Goal: Task Accomplishment & Management: Manage account settings

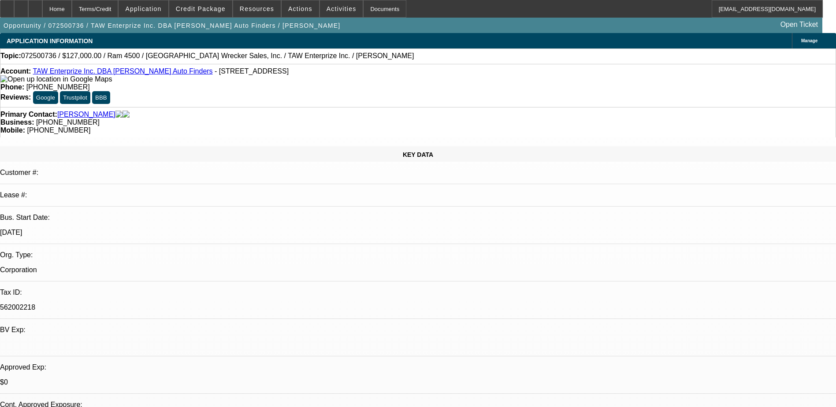
select select "0"
select select "0.1"
select select "0"
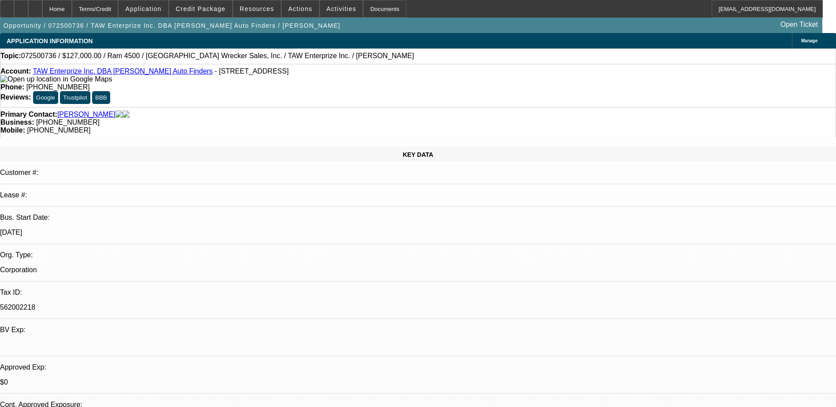
select select "0.1"
select select "0"
select select "0.1"
select select "0"
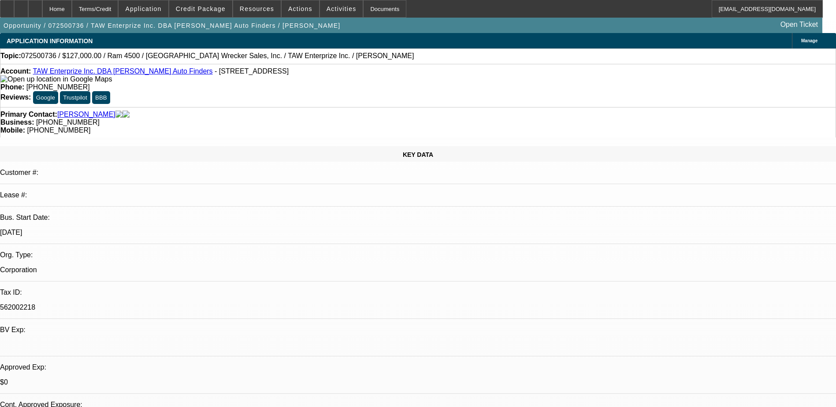
select select "0"
select select "0.1"
select select "1"
select select "3"
select select "6"
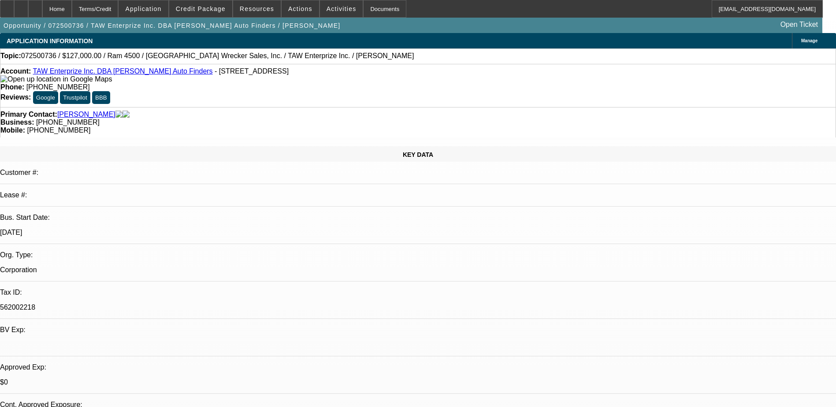
select select "1"
select select "3"
select select "6"
select select "1"
select select "2"
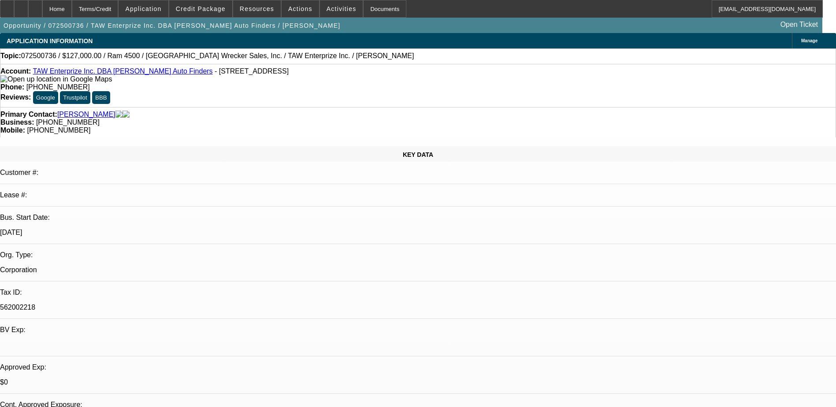
select select "4"
select select "1"
select select "2"
select select "4"
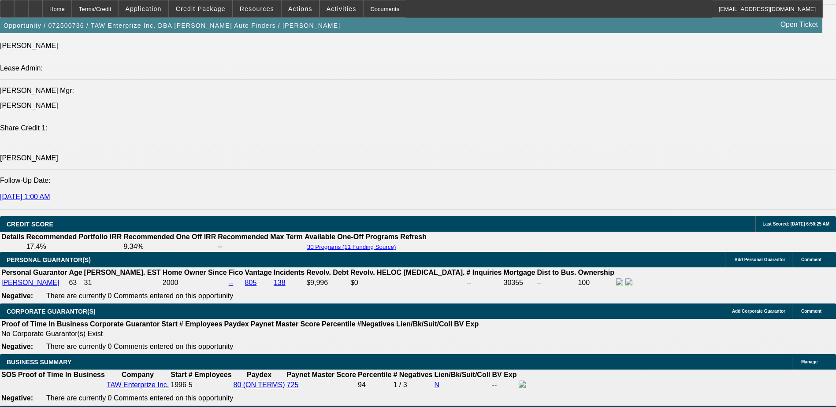
scroll to position [1145, 0]
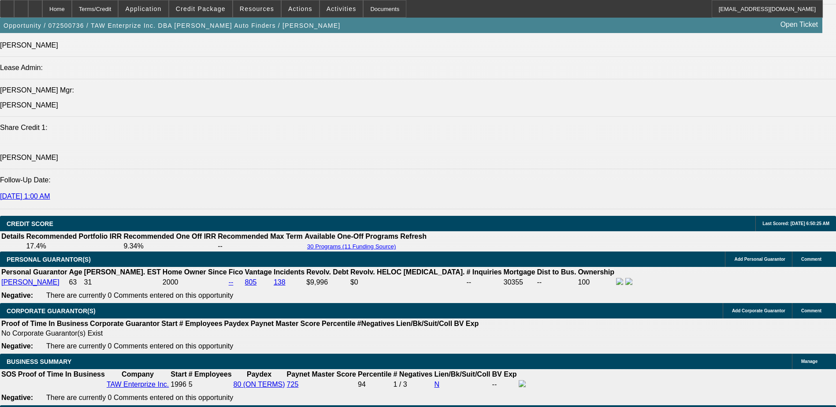
select select "0"
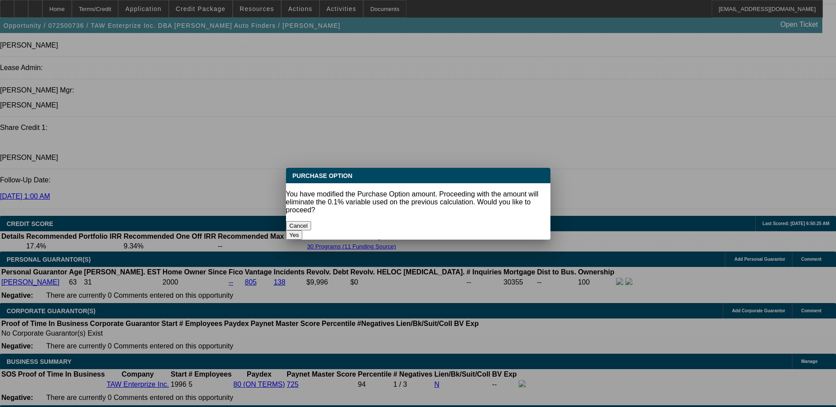
scroll to position [0, 0]
click at [303, 230] on button "Yes" at bounding box center [294, 234] width 17 height 9
type input "$0.00"
type input "UNKNOWN"
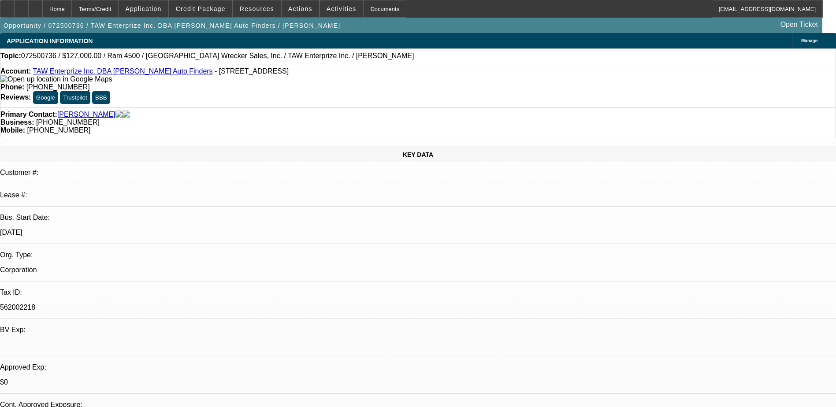
scroll to position [1145, 0]
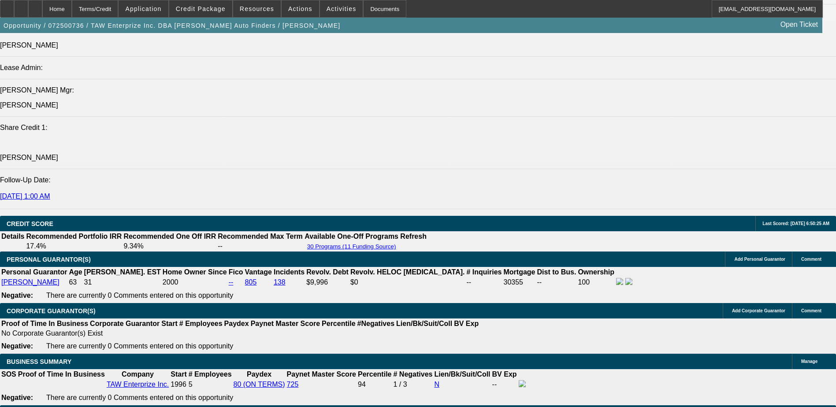
type input "6."
type input "$2,104.76"
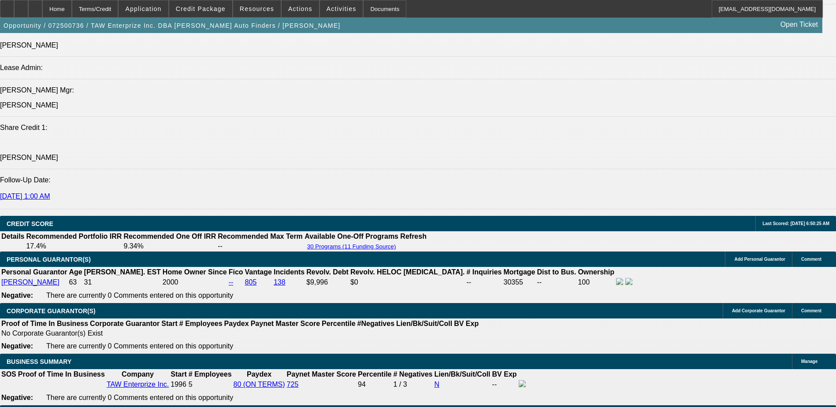
type input "6.9"
type input "$2,159.13"
type input "6.9"
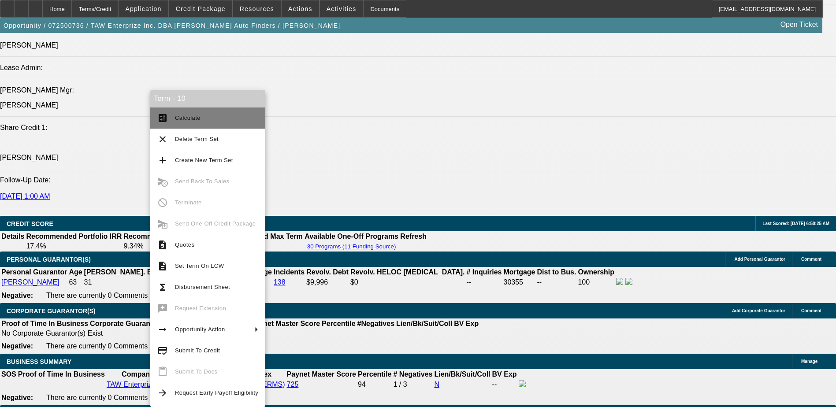
click at [197, 115] on span "Calculate" at bounding box center [188, 118] width 26 height 7
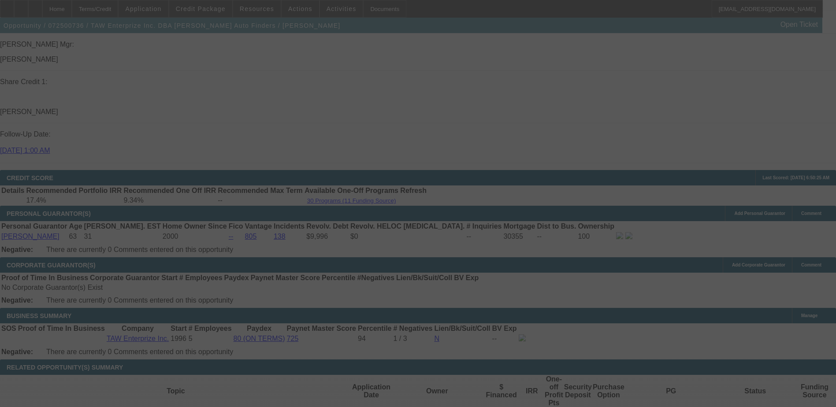
scroll to position [1233, 0]
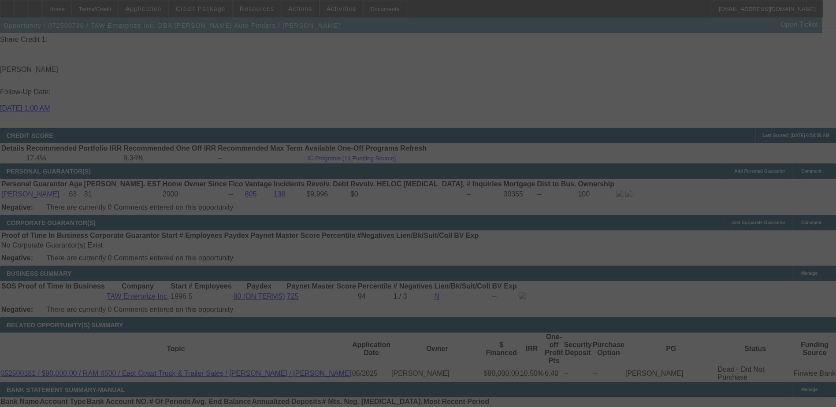
select select "0"
select select "3"
select select "0"
select select "6"
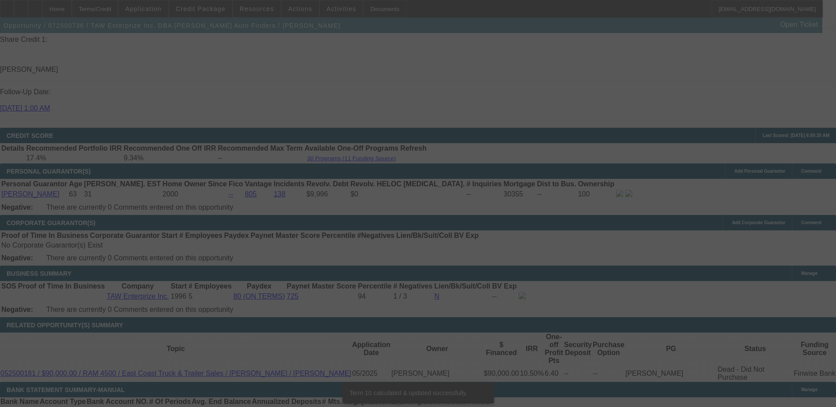
scroll to position [1225, 0]
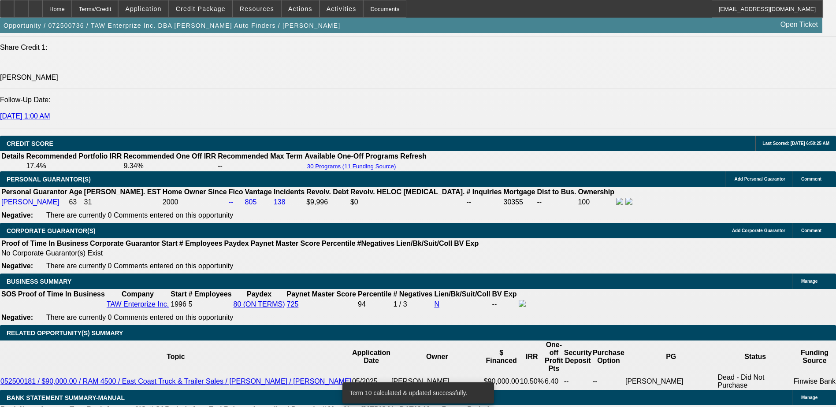
type input "UNKNOWN"
type input "6."
type input "$2,104.76"
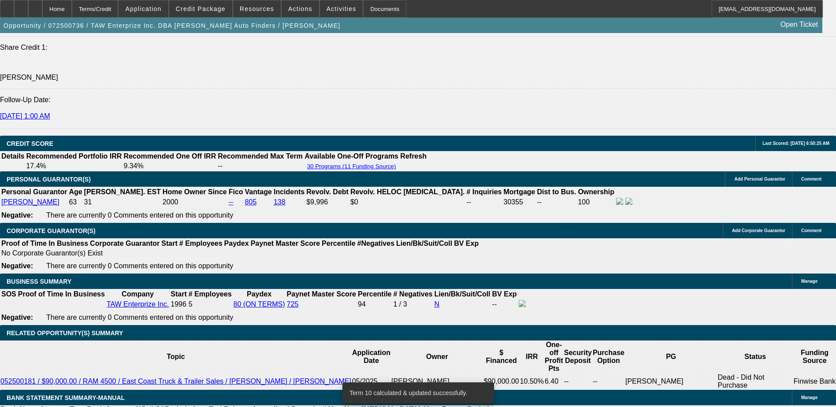
type input "6.5"
type input "$2,134.86"
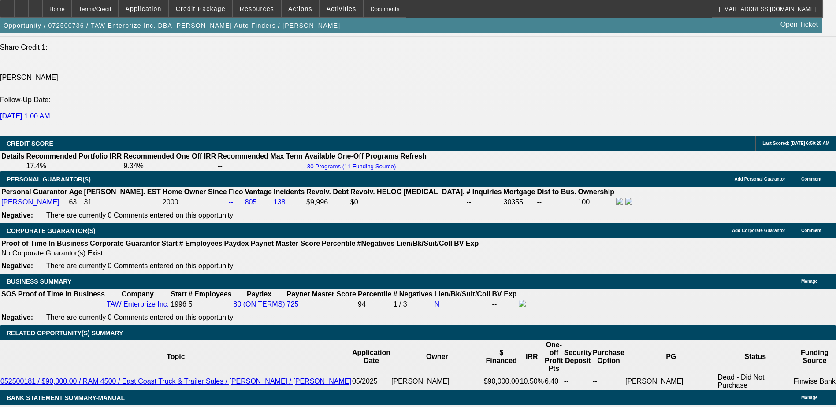
type input "6.5"
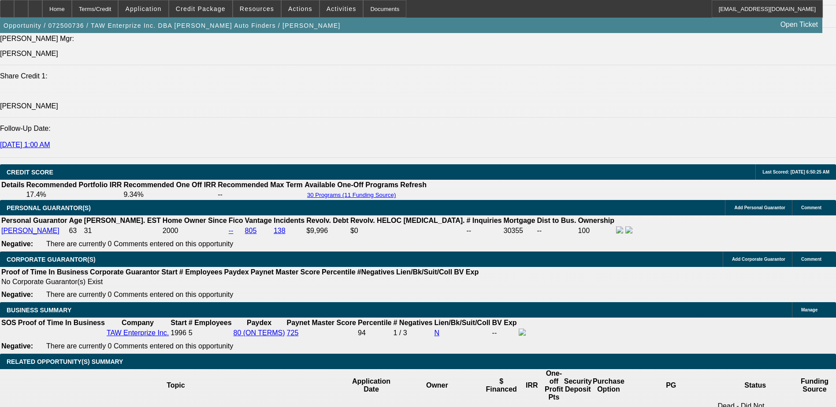
scroll to position [1181, 0]
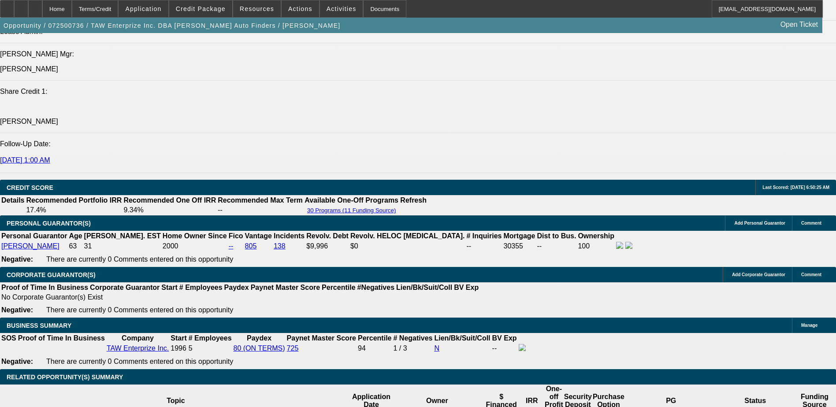
drag, startPoint x: 166, startPoint y: 265, endPoint x: 163, endPoint y: 235, distance: 30.1
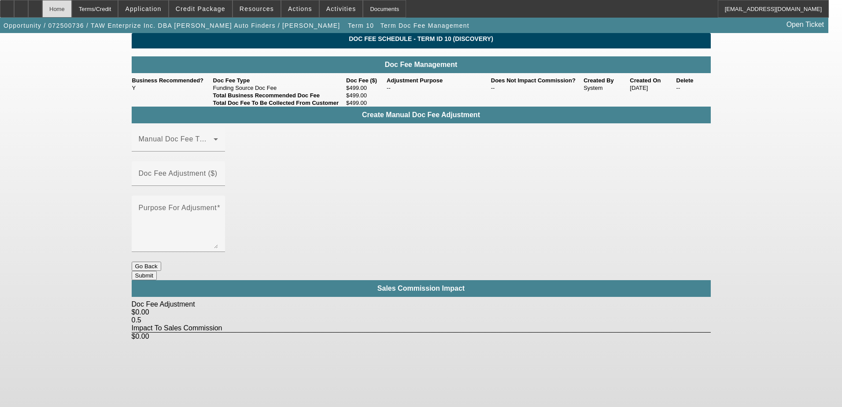
click at [72, 7] on div "Home" at bounding box center [57, 9] width 30 height 18
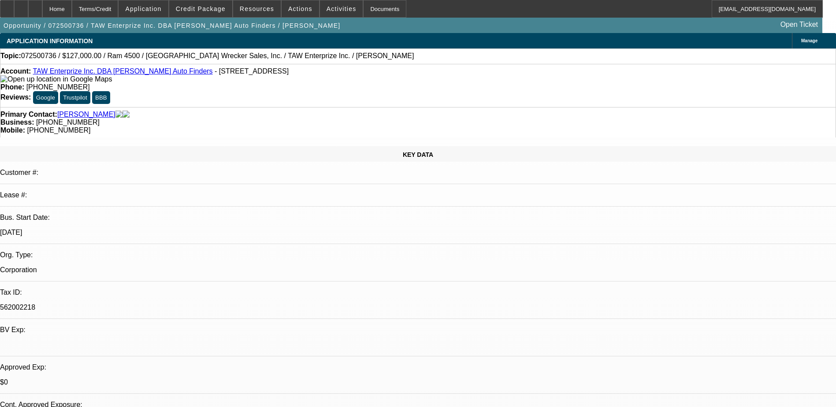
select select "0"
select select "3"
select select "0"
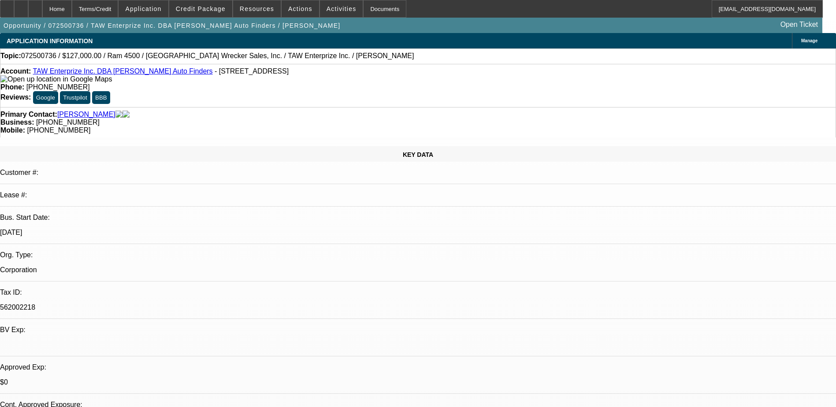
select select "6"
select select "0"
select select "3"
select select "0.1"
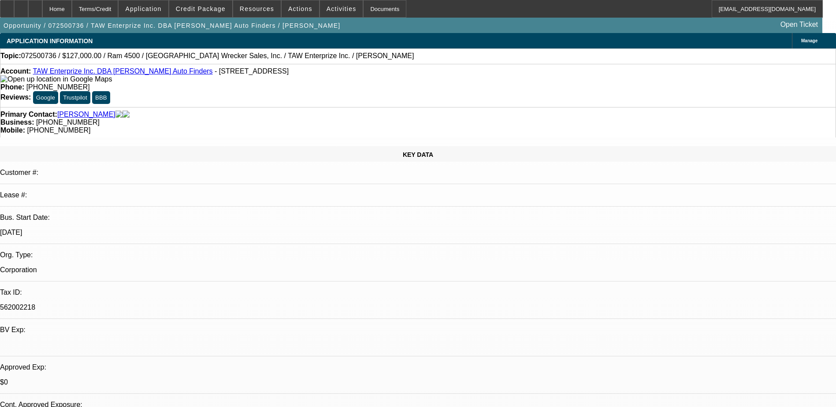
select select "6"
select select "0"
select select "2"
select select "0.1"
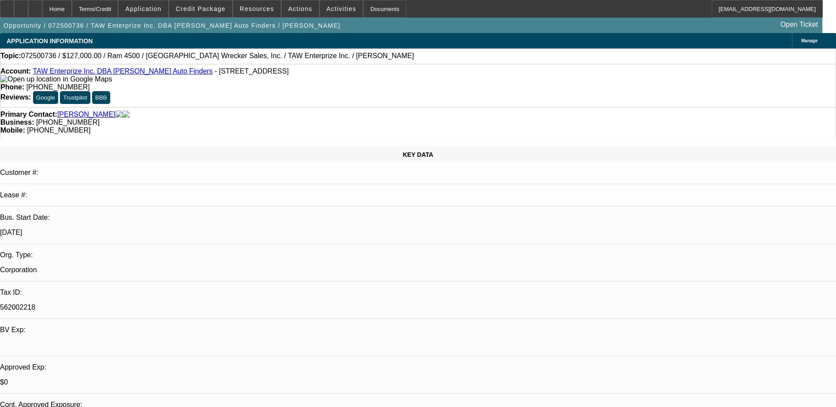
select select "4"
select select "0"
select select "2"
select select "0.1"
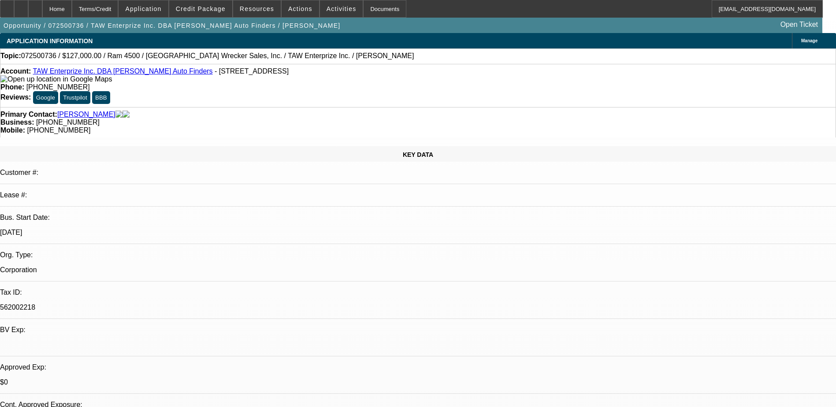
select select "4"
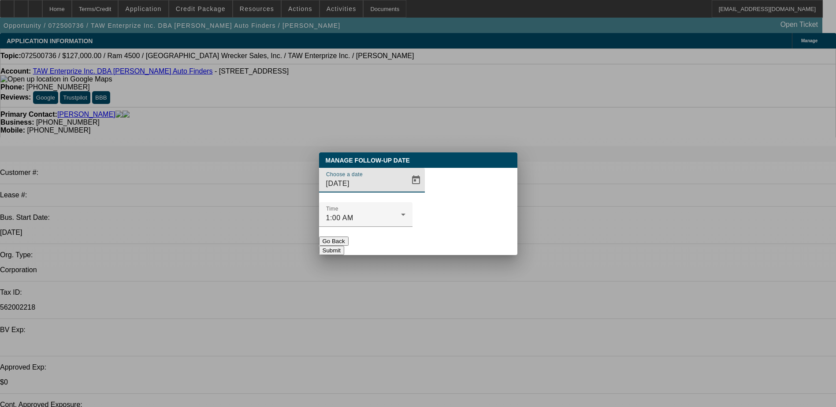
click at [405, 191] on span "Open calendar" at bounding box center [415, 180] width 21 height 21
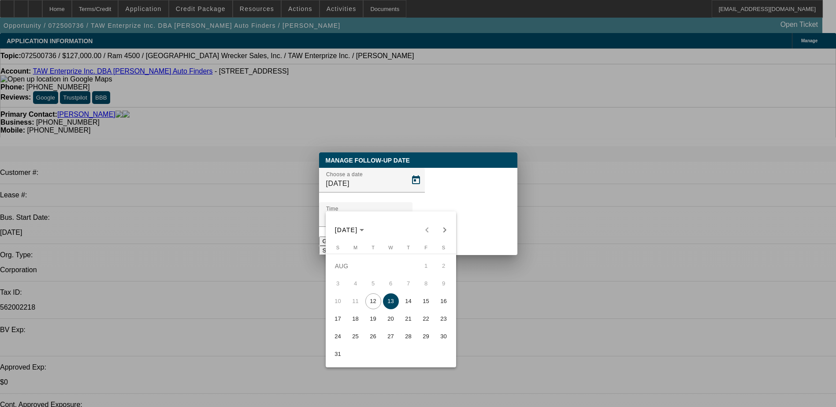
click at [362, 319] on span "18" at bounding box center [356, 319] width 16 height 16
type input "8/18/2025"
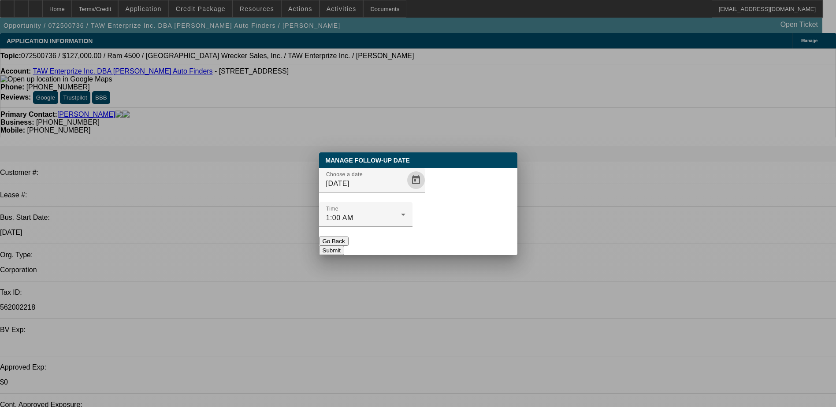
click at [344, 246] on button "Submit" at bounding box center [331, 250] width 25 height 9
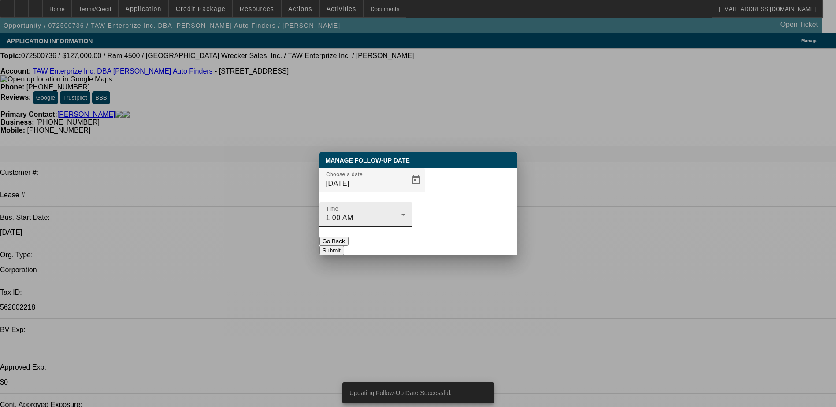
click at [412, 205] on div "Time 1:00 AM" at bounding box center [365, 214] width 93 height 25
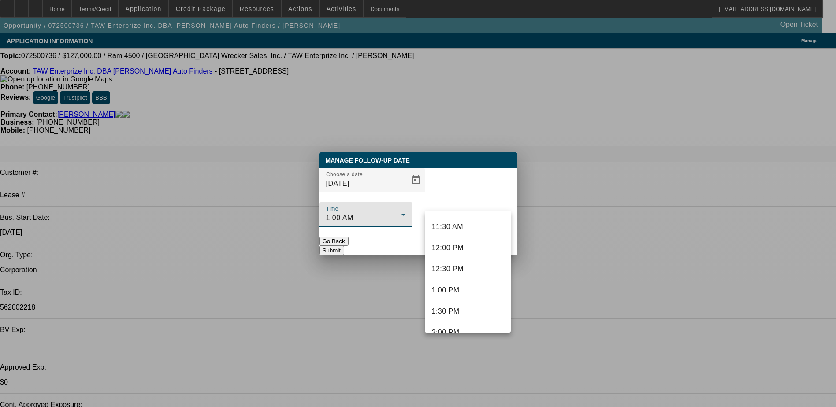
scroll to position [485, 0]
click at [477, 253] on mat-option "12:00 PM" at bounding box center [468, 248] width 86 height 21
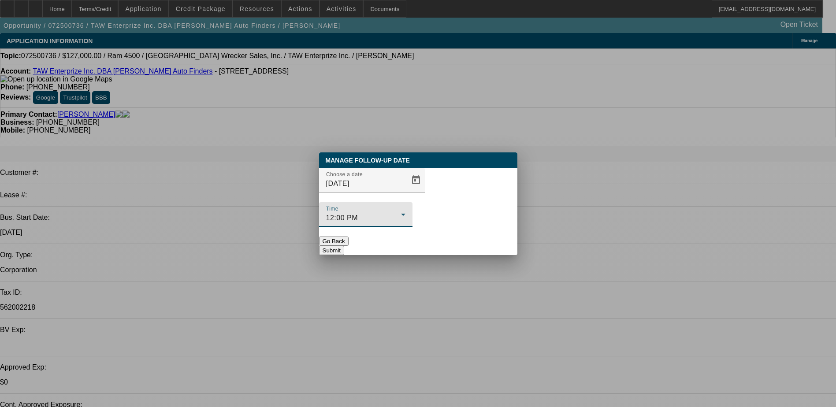
click at [344, 246] on button "Submit" at bounding box center [331, 250] width 25 height 9
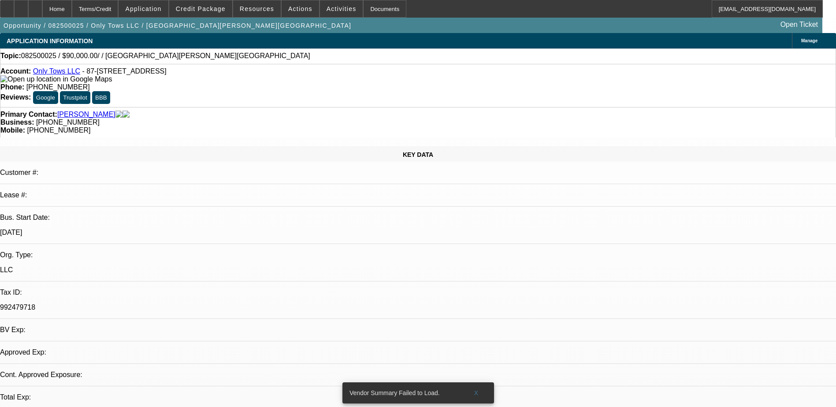
select select "0"
select select "2"
select select "0.1"
select select "1"
select select "2"
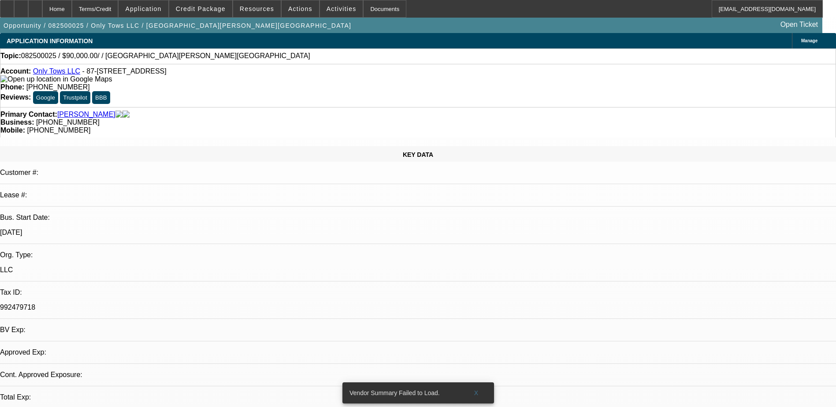
select select "4"
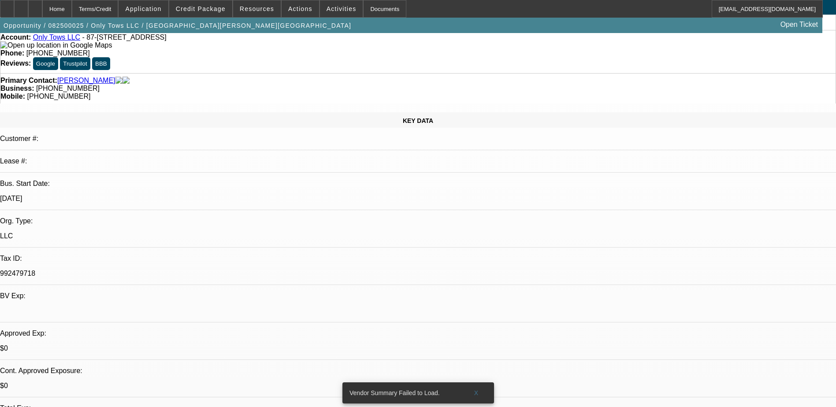
scroll to position [220, 0]
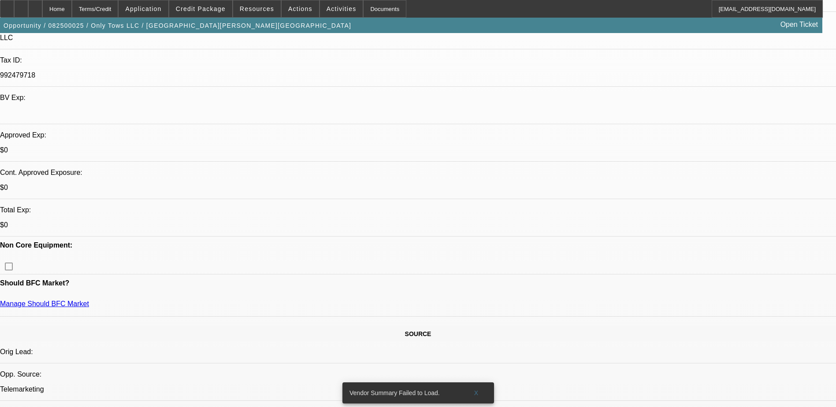
scroll to position [264, 0]
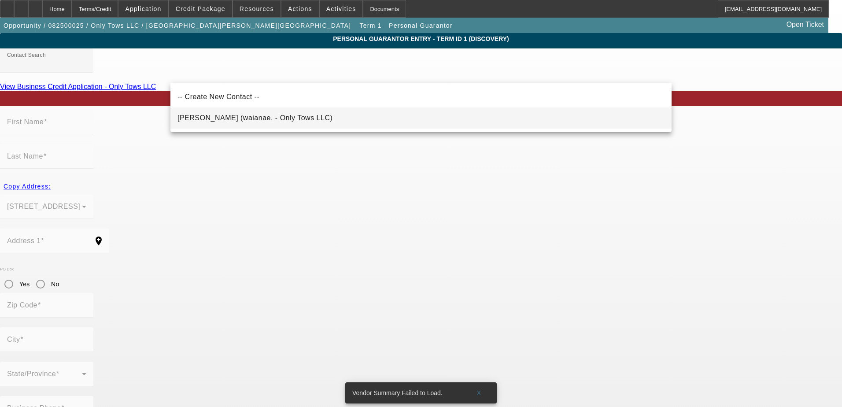
click at [318, 111] on mat-option "Kealoha, Sheldon (waianae, - Only Tows LLC)" at bounding box center [420, 117] width 501 height 21
type input "Kealoha, Sheldon (waianae, - Only Tows LLC)"
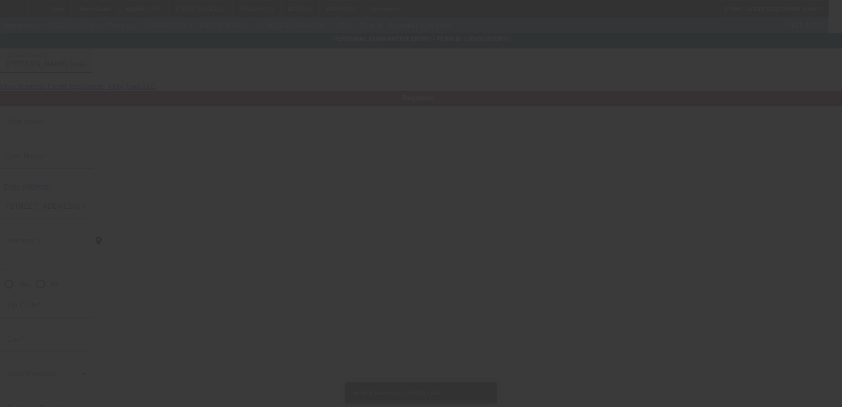
type input "Sheldon"
type input "Kealoha"
type input "87-290 heleuma st"
radio input "true"
type input "96792"
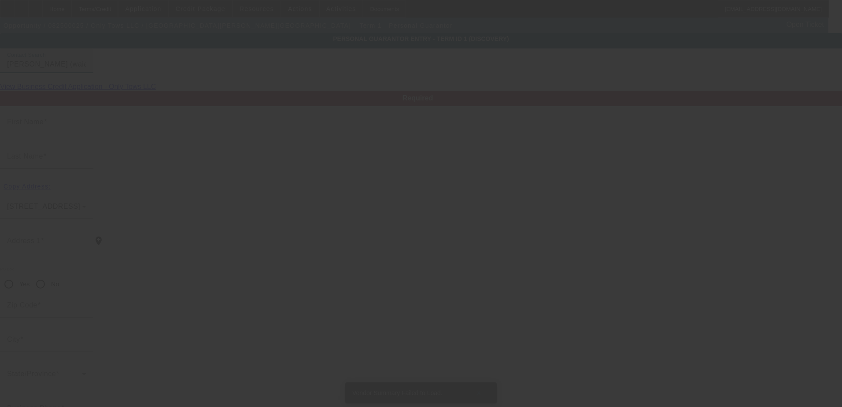
type input "waianae"
type input "50"
type input "575-43-4397"
type input "onlytows808@gmail.com"
type input "(808) 256-2478"
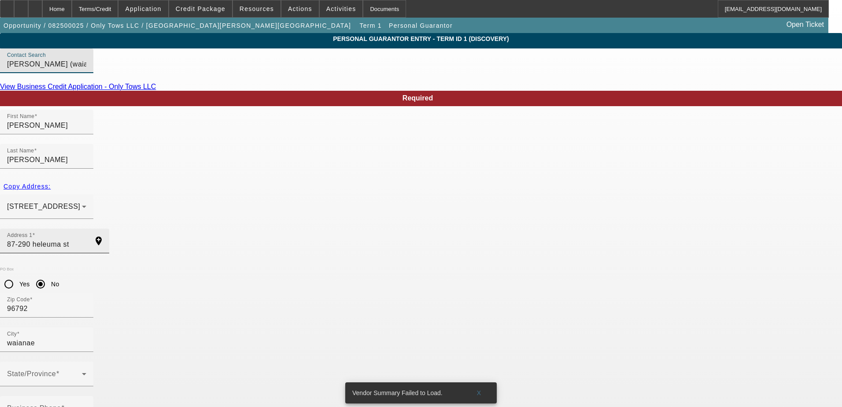
click at [86, 239] on input "87-290 heleuma st" at bounding box center [46, 244] width 79 height 11
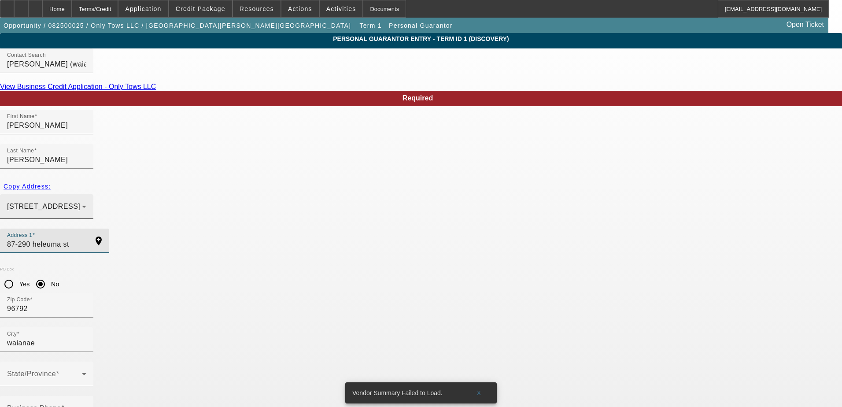
click at [86, 194] on div "87-177 Kulahanai Place Waianae, HI 96792" at bounding box center [46, 206] width 79 height 25
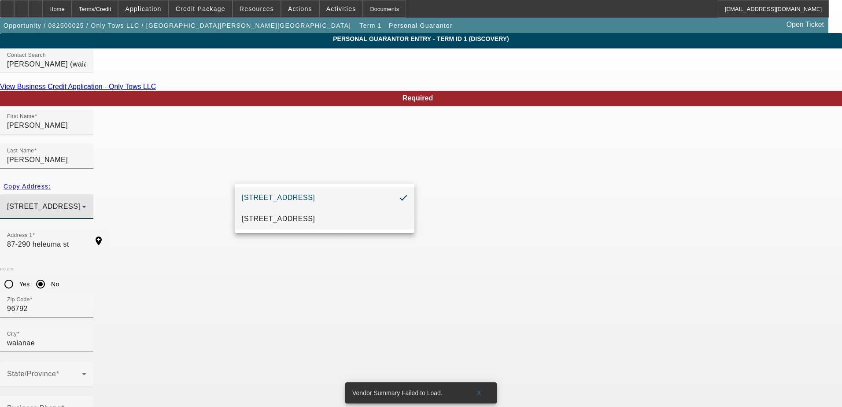
click at [315, 216] on span "87-290 Heleuma St Waianae, HI 96792" at bounding box center [278, 219] width 73 height 11
click at [51, 183] on span "Copy Address:" at bounding box center [27, 186] width 47 height 7
type input "87-290 Heleuma St"
radio input "false"
type input "Waianae"
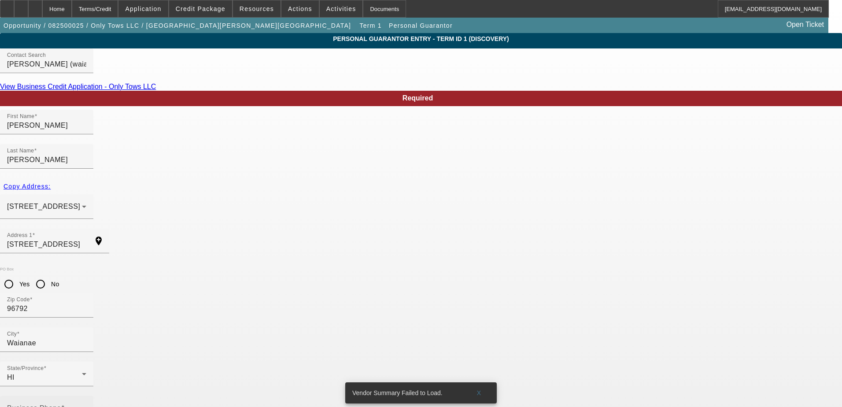
click at [86, 407] on input "Business Phone" at bounding box center [46, 412] width 79 height 11
type input "[PHONE_NUMBER]"
click at [422, 311] on div at bounding box center [421, 203] width 842 height 407
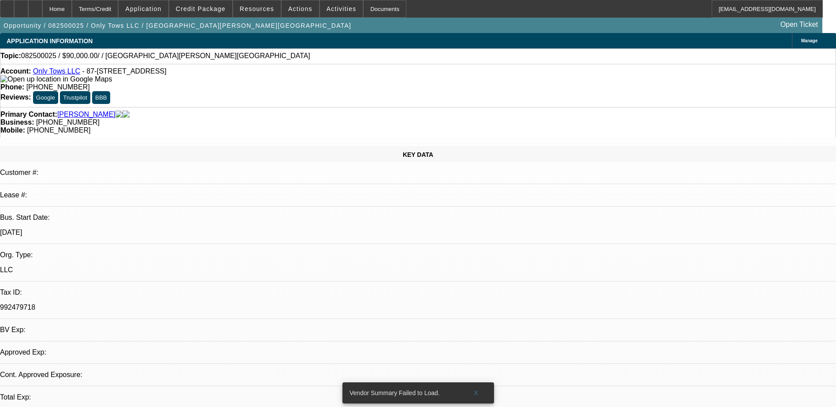
select select "0"
select select "2"
select select "0.1"
select select "4"
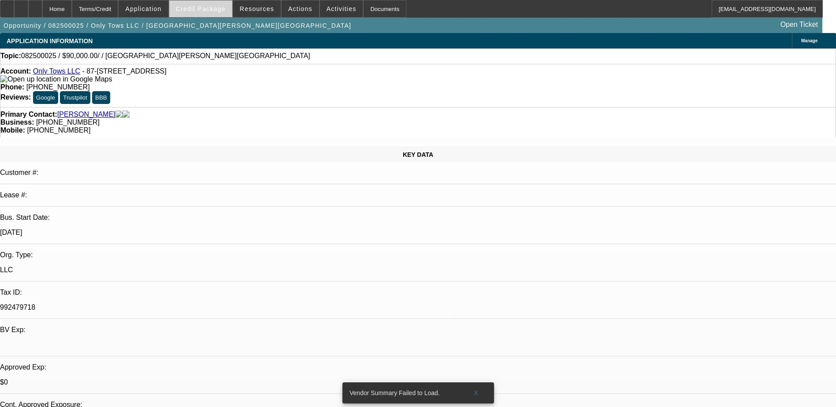
click at [202, 10] on span "Credit Package" at bounding box center [201, 8] width 50 height 7
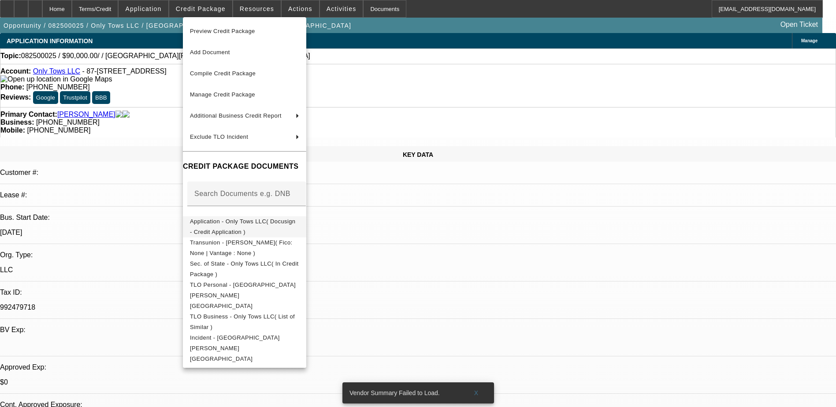
click at [277, 222] on span "Application - Only Tows LLC( Docusign - Credit Application )" at bounding box center [243, 226] width 106 height 17
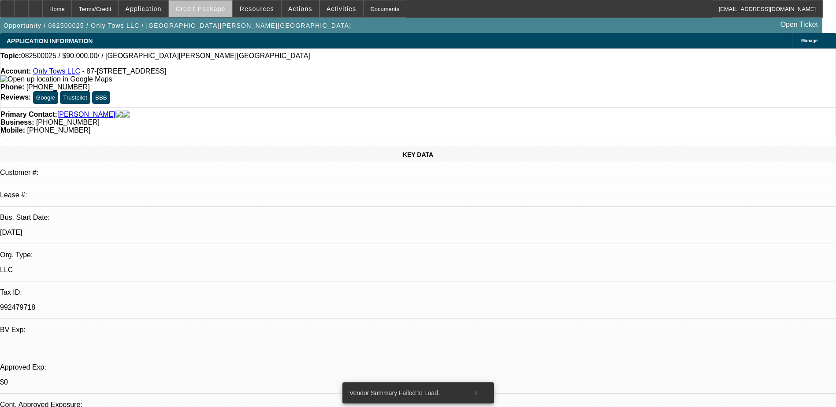
click at [216, 13] on span at bounding box center [200, 8] width 63 height 21
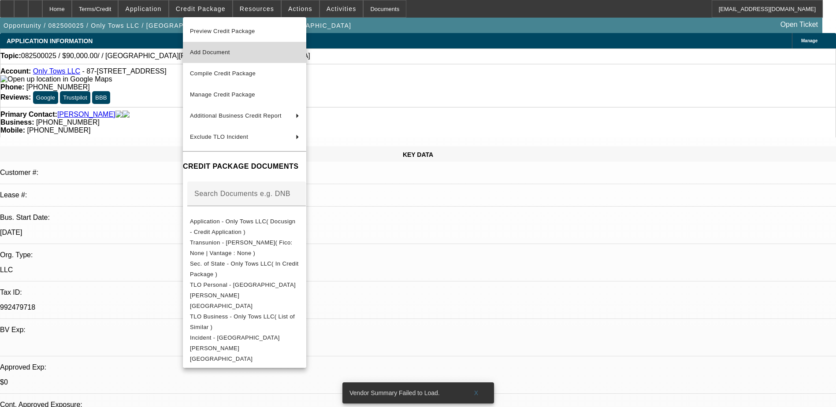
click at [220, 51] on span "Add Document" at bounding box center [210, 52] width 40 height 7
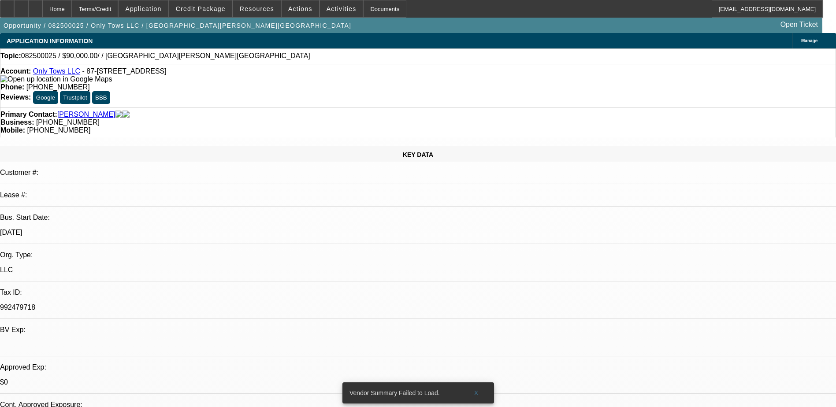
scroll to position [264, 0]
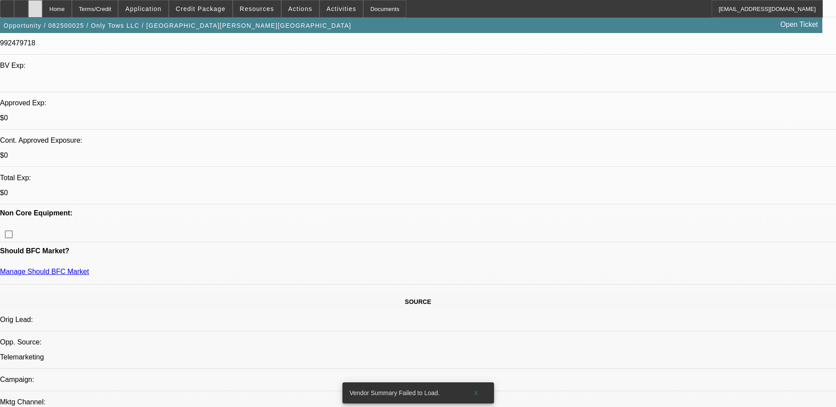
click at [35, 6] on icon at bounding box center [35, 6] width 0 height 0
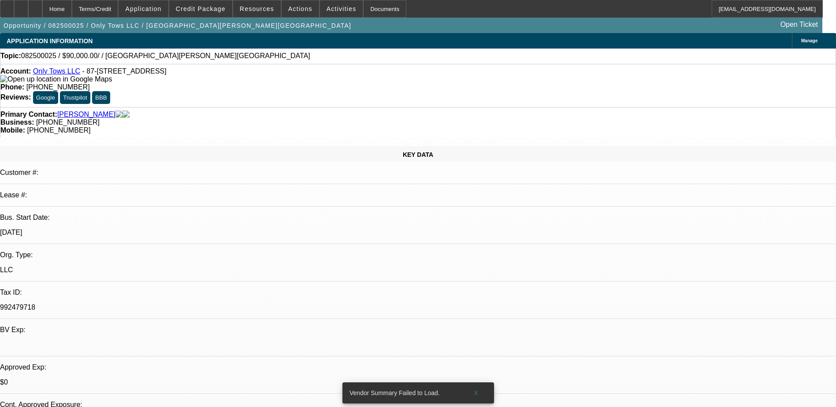
select select "0"
select select "2"
select select "0.1"
select select "1"
select select "2"
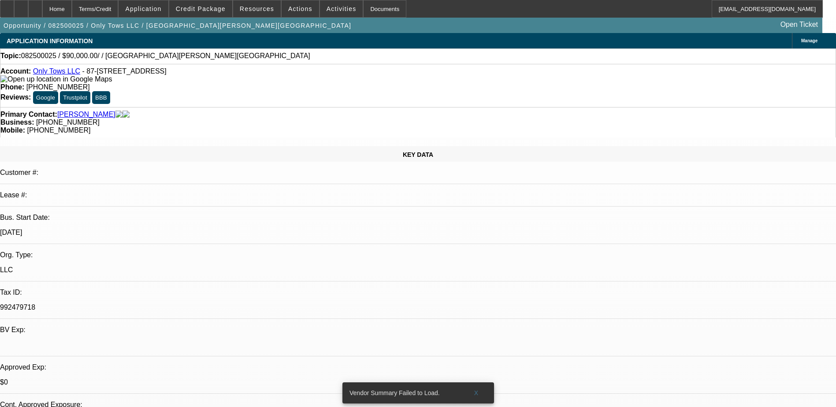
select select "4"
click at [213, 8] on span "Credit Package" at bounding box center [201, 8] width 50 height 7
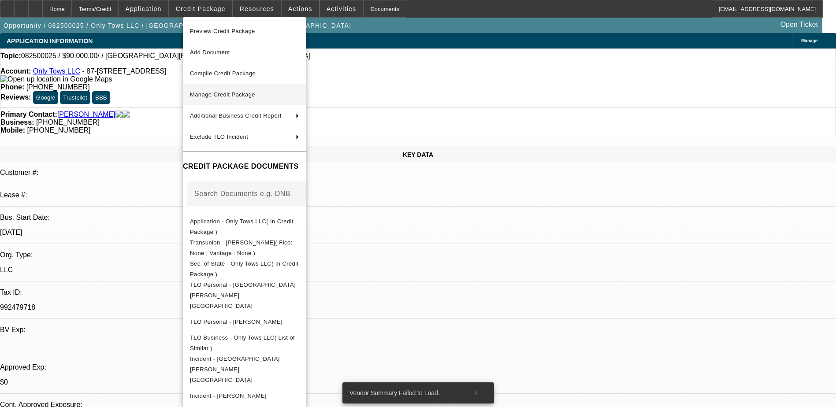
click at [229, 101] on button "Manage Credit Package" at bounding box center [244, 94] width 123 height 21
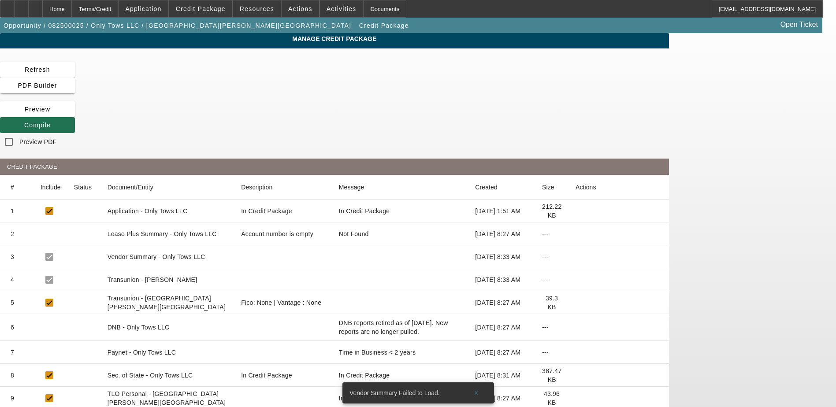
click at [51, 122] on span "Compile" at bounding box center [37, 125] width 26 height 7
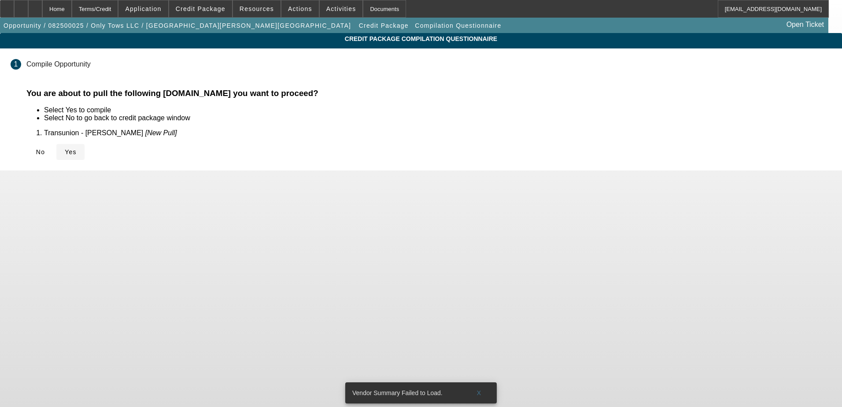
click at [85, 144] on span at bounding box center [70, 151] width 28 height 21
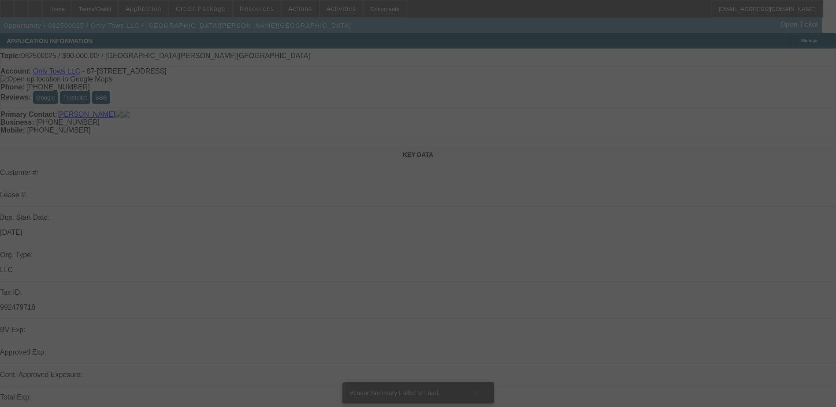
scroll to position [176, 0]
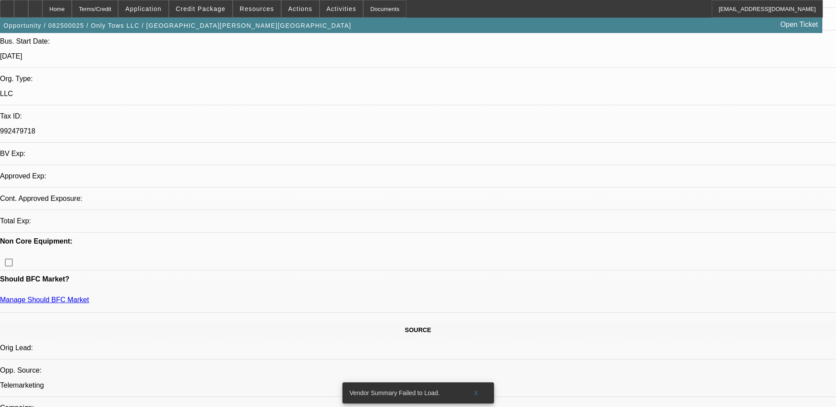
select select "0"
select select "2"
select select "0.1"
select select "4"
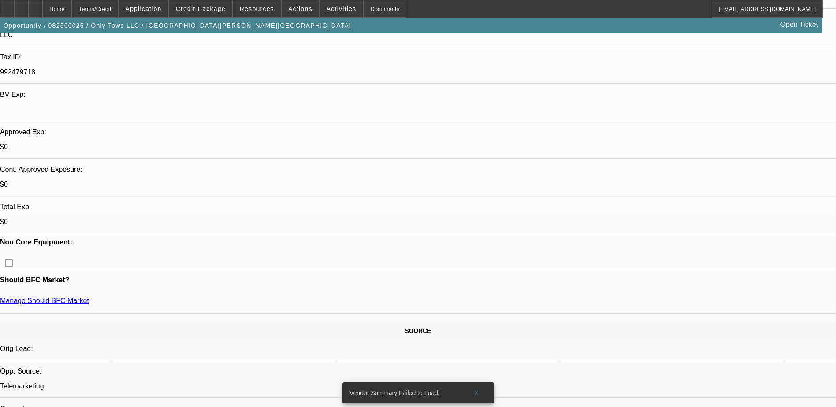
scroll to position [220, 0]
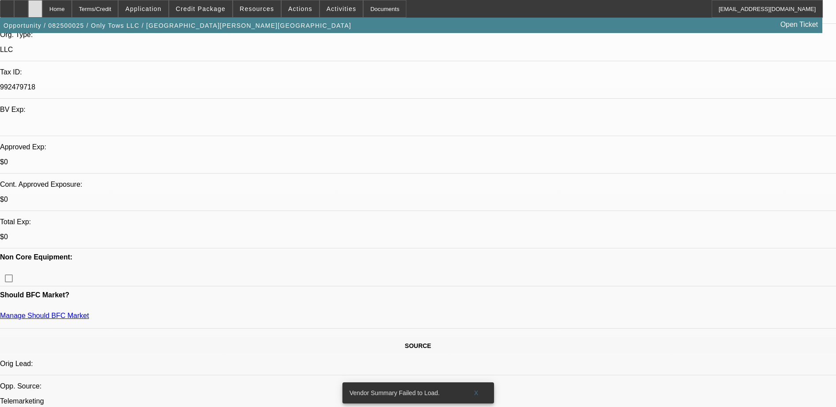
click at [42, 8] on div at bounding box center [35, 9] width 14 height 18
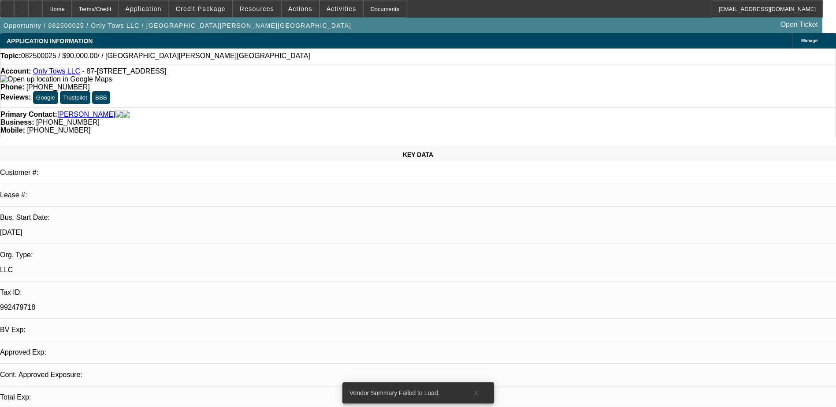
select select "0"
select select "2"
select select "0.1"
select select "1"
select select "2"
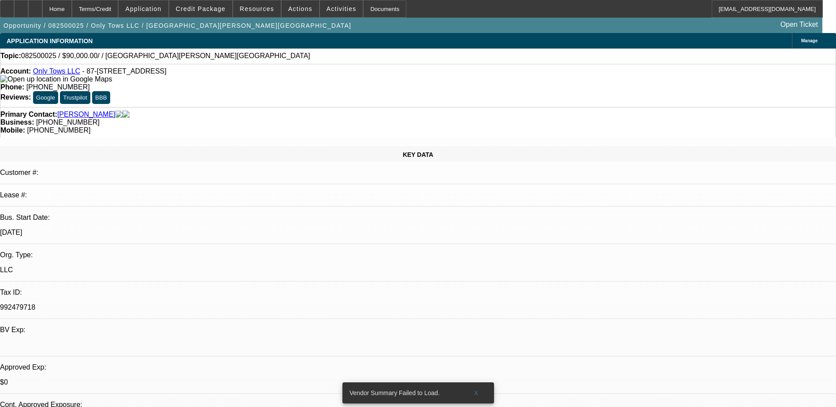
select select "4"
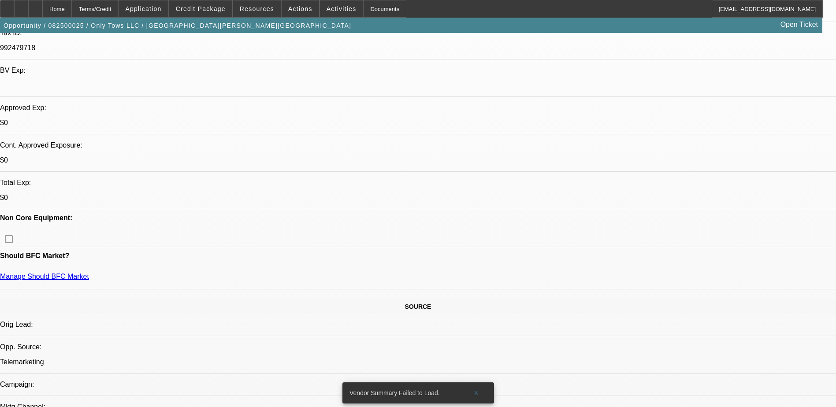
scroll to position [264, 0]
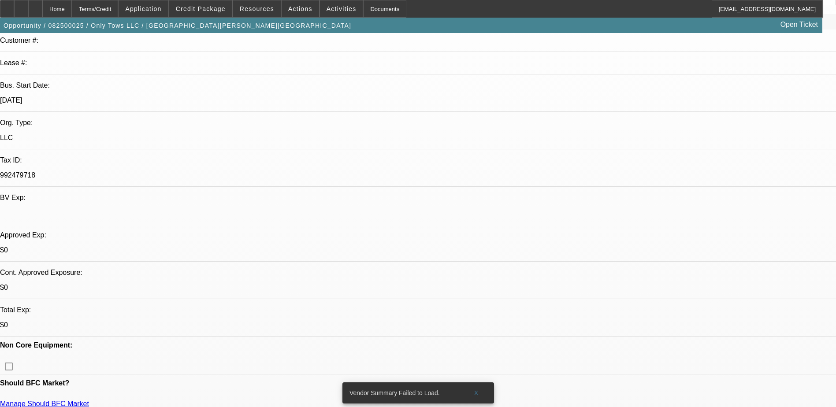
scroll to position [44, 0]
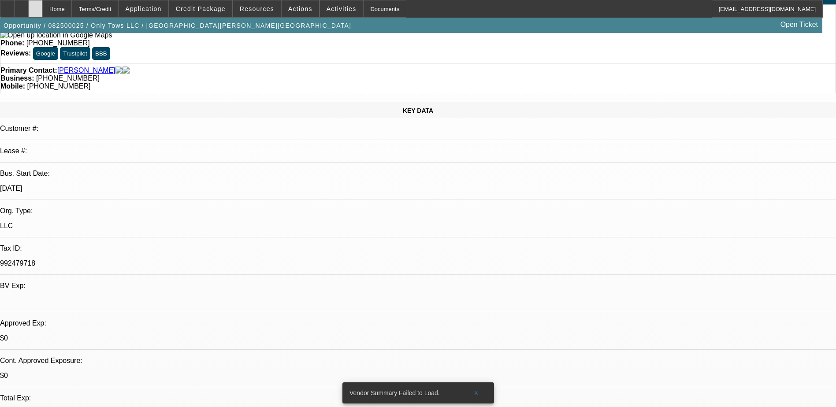
click at [35, 6] on icon at bounding box center [35, 6] width 0 height 0
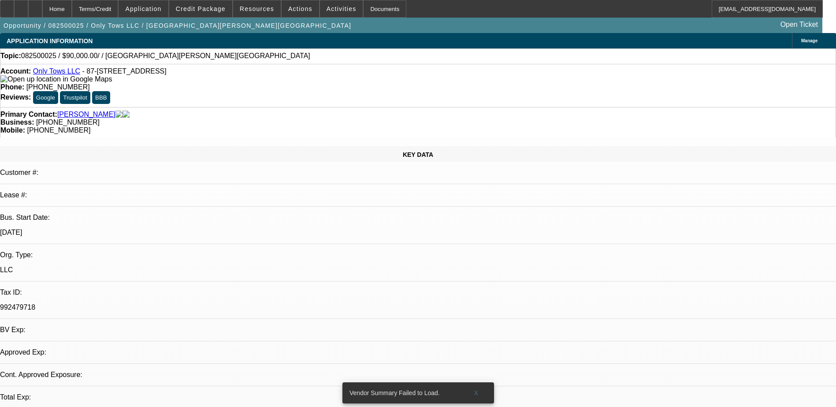
select select "0"
select select "2"
select select "0.1"
select select "1"
select select "2"
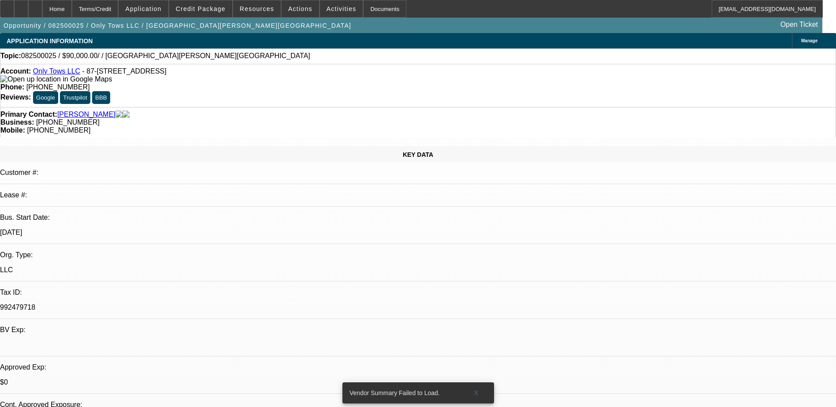
select select "4"
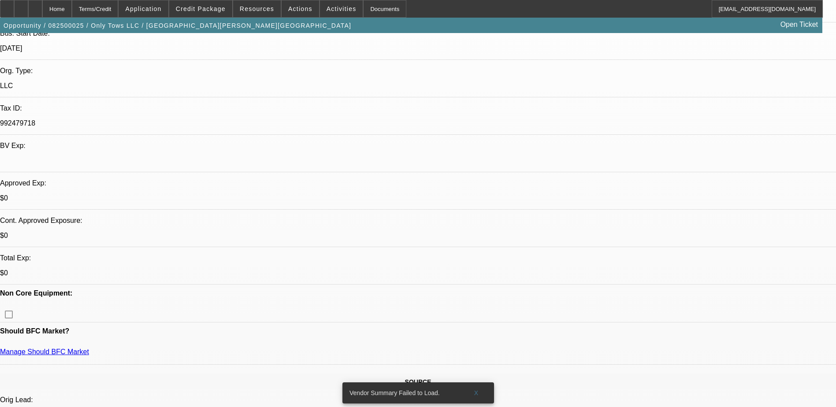
scroll to position [176, 0]
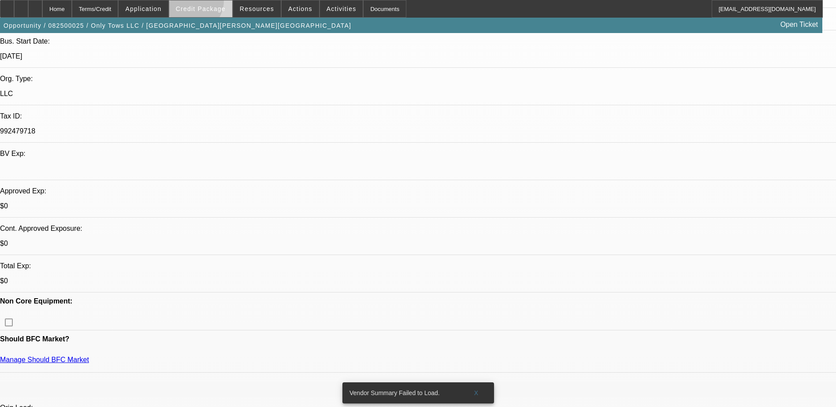
click at [204, 3] on span at bounding box center [200, 8] width 63 height 21
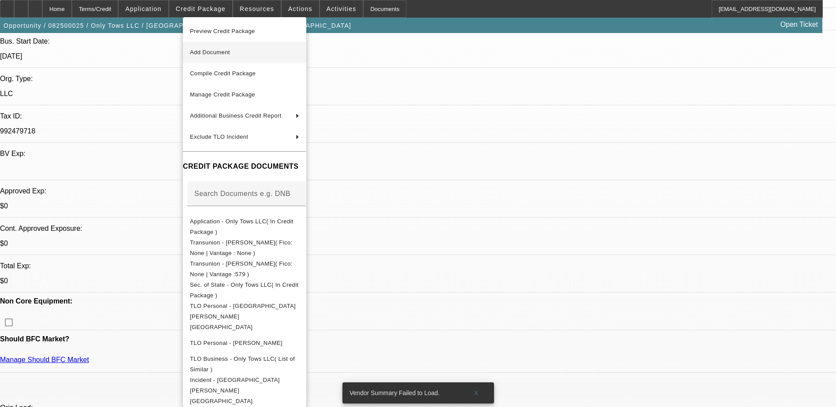
click at [259, 54] on span "Add Document" at bounding box center [244, 52] width 109 height 11
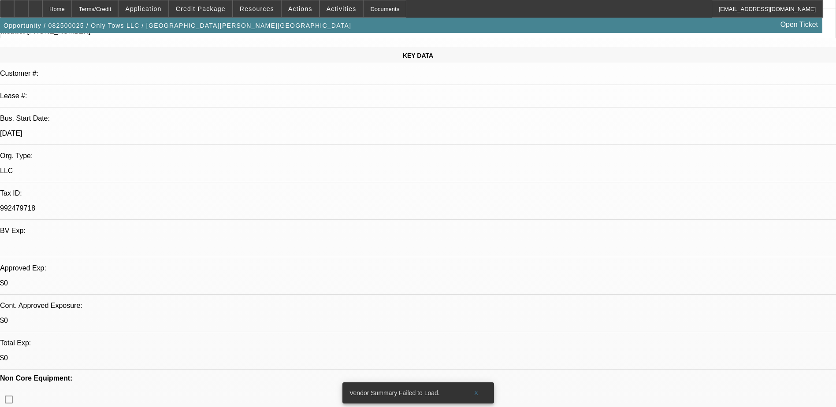
scroll to position [0, 0]
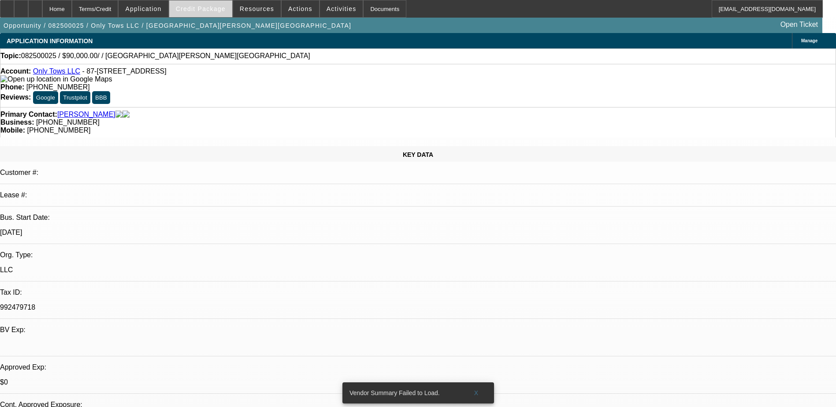
click at [217, 14] on span at bounding box center [200, 8] width 63 height 21
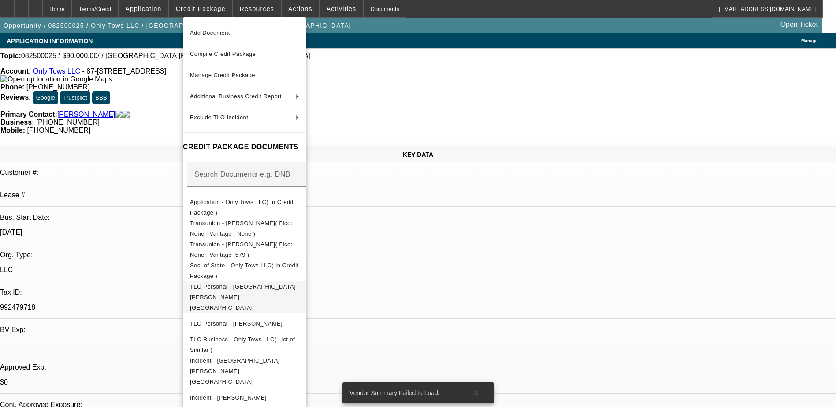
scroll to position [28, 0]
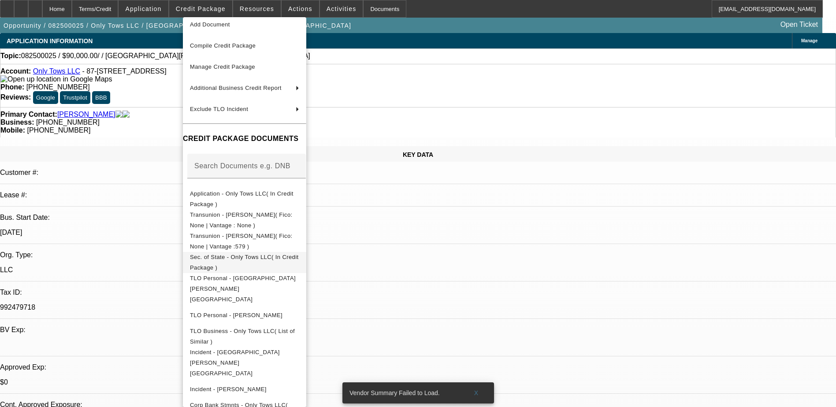
click at [299, 259] on span "Sec. of State - Only Tows LLC( In Credit Package )" at bounding box center [244, 262] width 109 height 21
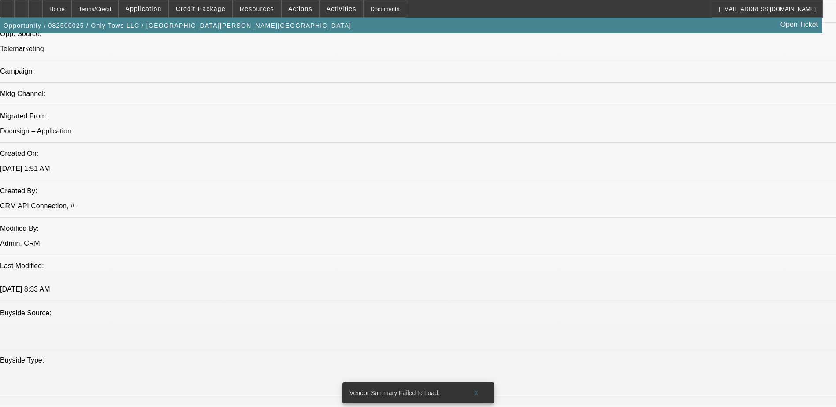
scroll to position [264, 0]
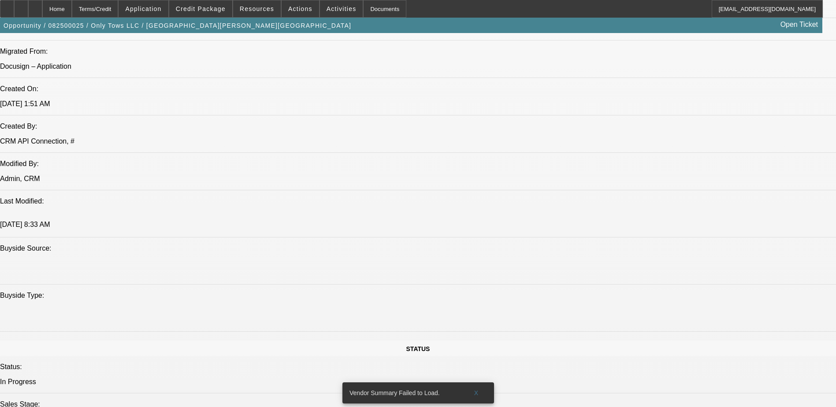
scroll to position [705, 0]
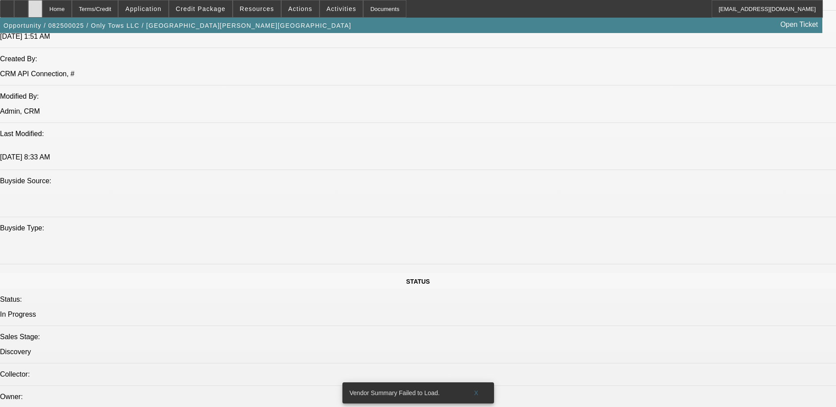
click at [42, 7] on div at bounding box center [35, 9] width 14 height 18
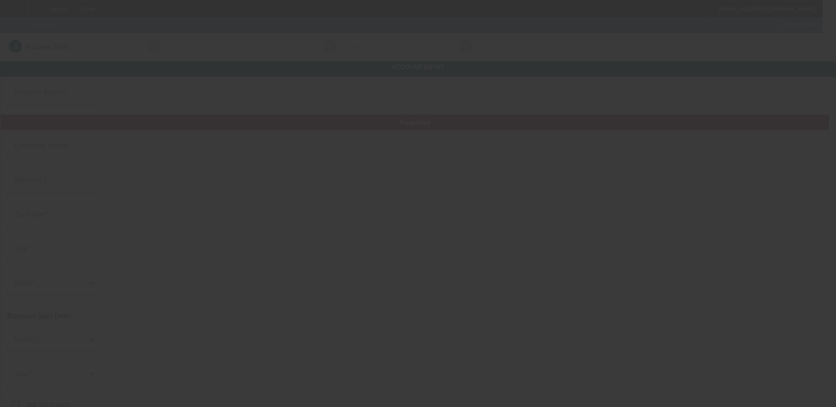
type input "[DATE]"
type input "Only Tows LLC"
type input "[STREET_ADDRESS]"
type input "96792"
type input "Waianae"
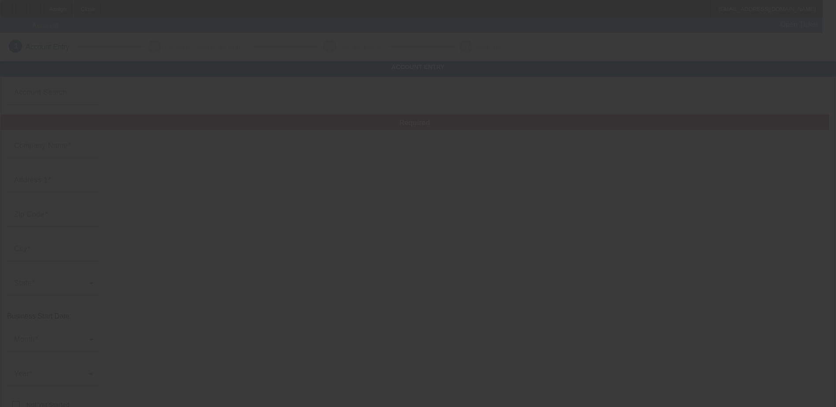
type input "[PHONE_NUMBER]"
type input "[EMAIL_ADDRESS][DOMAIN_NAME]"
type input "992479718"
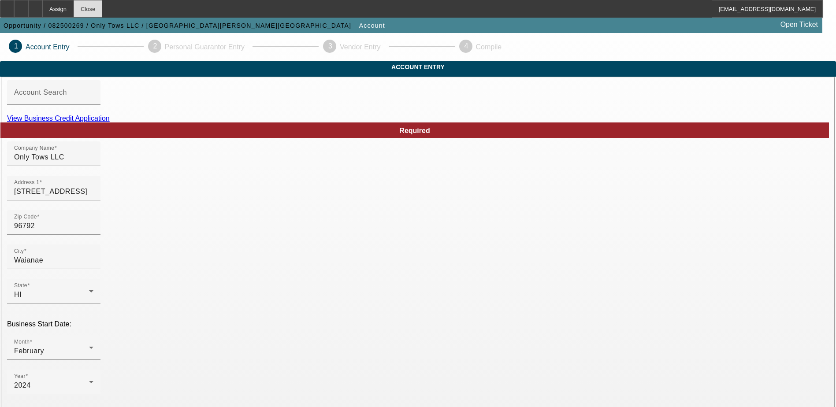
click at [102, 11] on div "Close" at bounding box center [88, 9] width 29 height 18
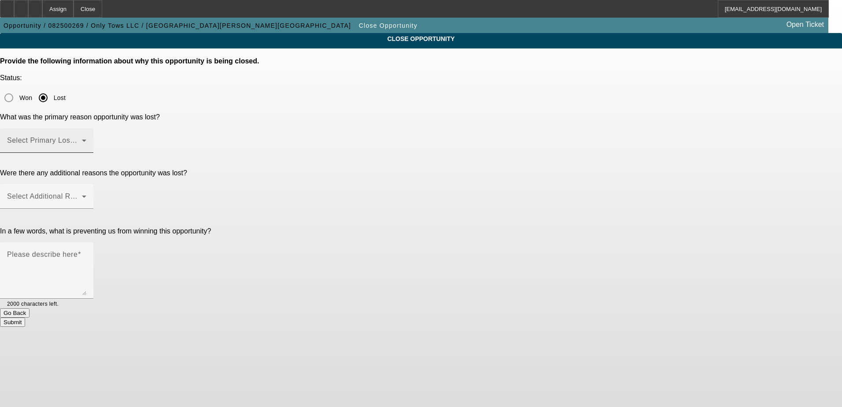
click at [86, 128] on div "Select Primary Lost Reason" at bounding box center [46, 140] width 79 height 25
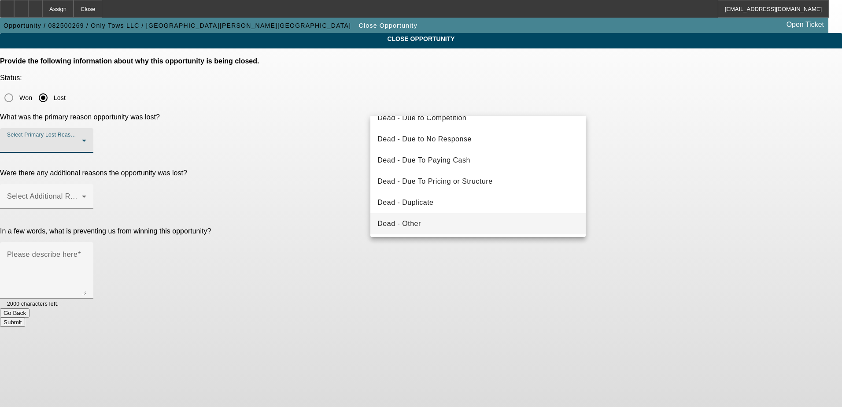
scroll to position [88, 0]
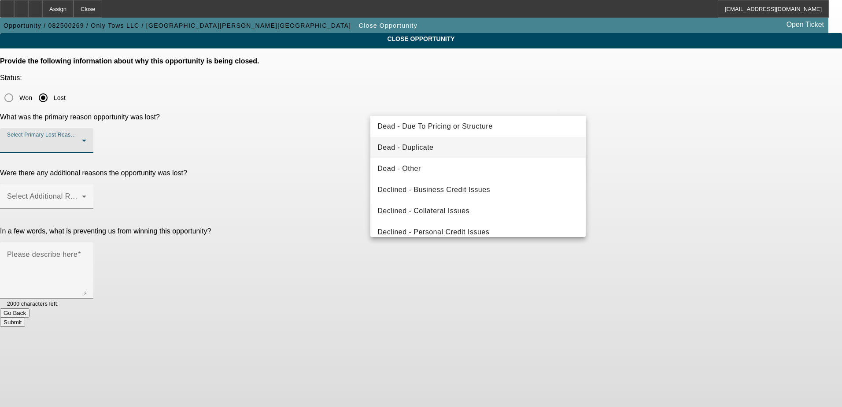
click at [476, 154] on mat-option "Dead - Duplicate" at bounding box center [477, 147] width 215 height 21
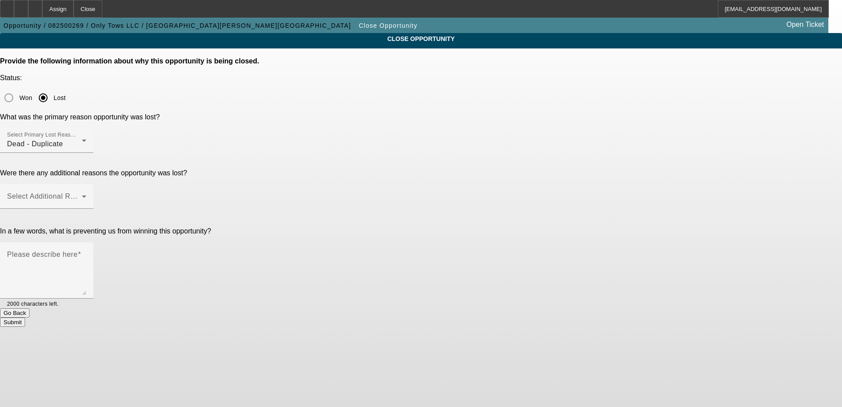
click at [633, 144] on div "CLOSE OPPORTUNITY Provide the following information about why this opportunity …" at bounding box center [421, 180] width 842 height 294
click at [82, 195] on span at bounding box center [44, 200] width 75 height 11
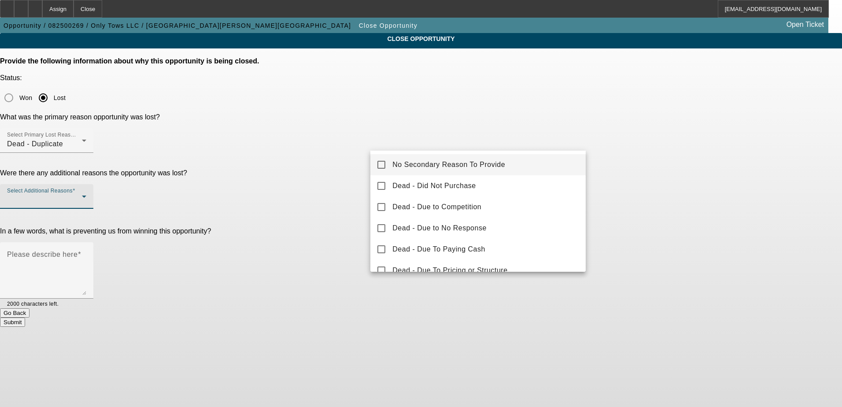
click at [529, 156] on mat-option "No Secondary Reason To Provide" at bounding box center [477, 164] width 215 height 21
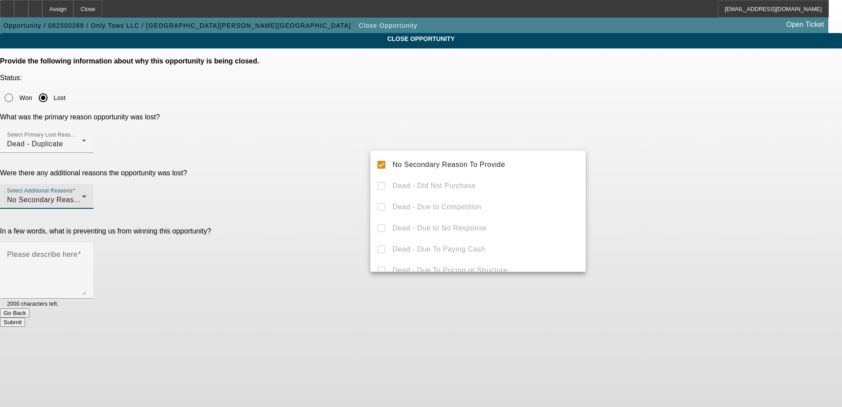
click at [645, 155] on div at bounding box center [421, 203] width 842 height 407
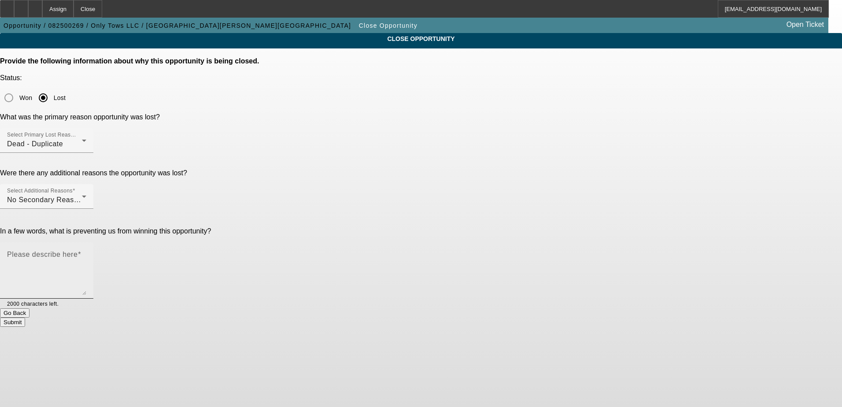
click at [86, 253] on textarea "Please describe here" at bounding box center [46, 274] width 79 height 42
type textarea "Dupe"
click at [518, 318] on div "Submit" at bounding box center [421, 322] width 842 height 9
click at [25, 318] on button "Submit" at bounding box center [12, 322] width 25 height 9
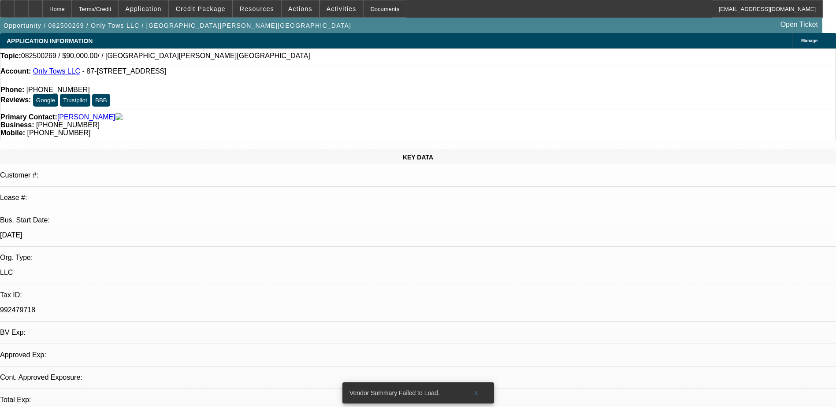
select select "0"
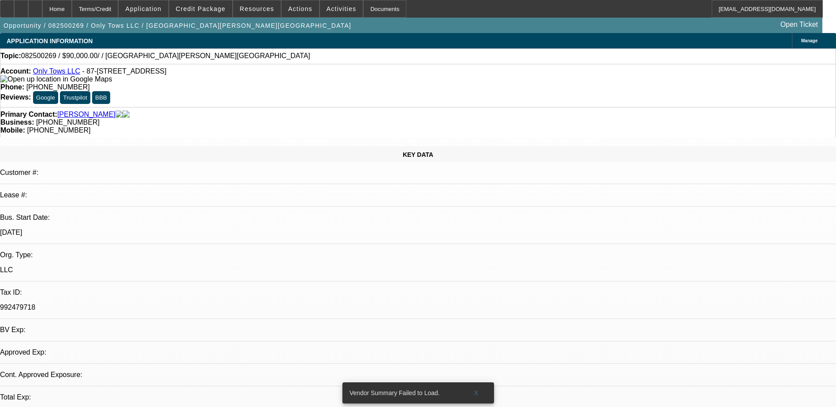
select select "2"
select select "0.1"
select select "1"
select select "2"
select select "4"
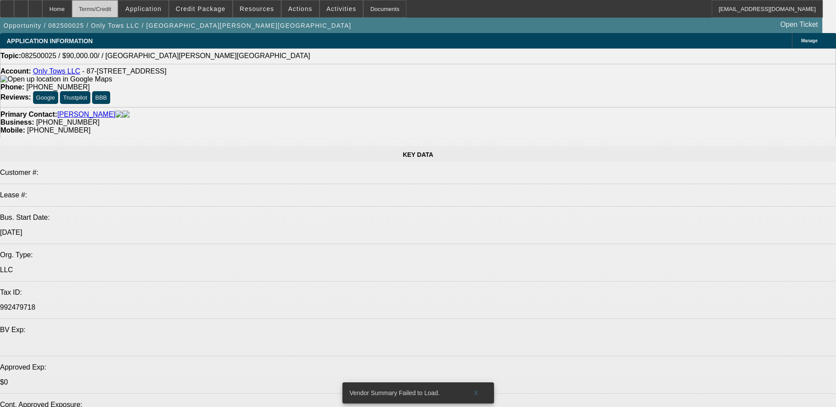
select select "0"
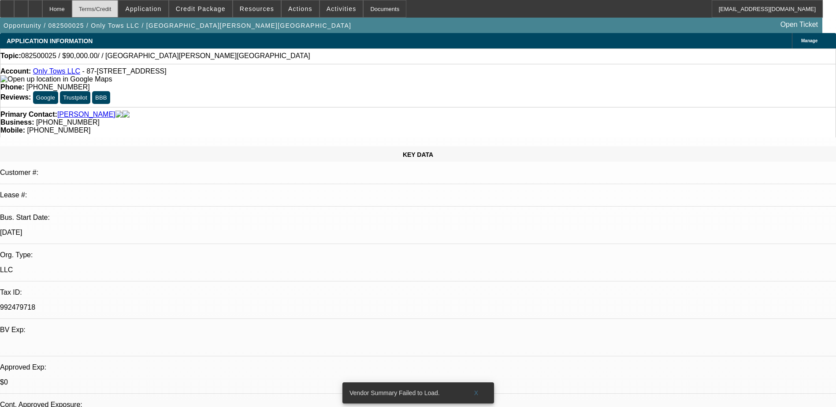
select select "2"
select select "0.1"
select select "4"
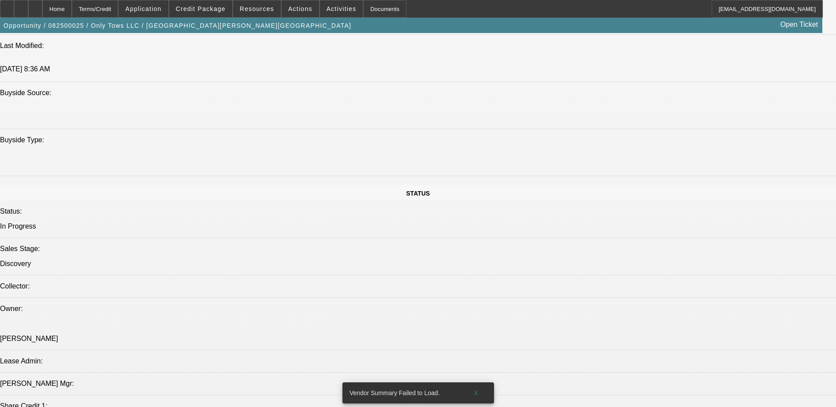
scroll to position [573, 0]
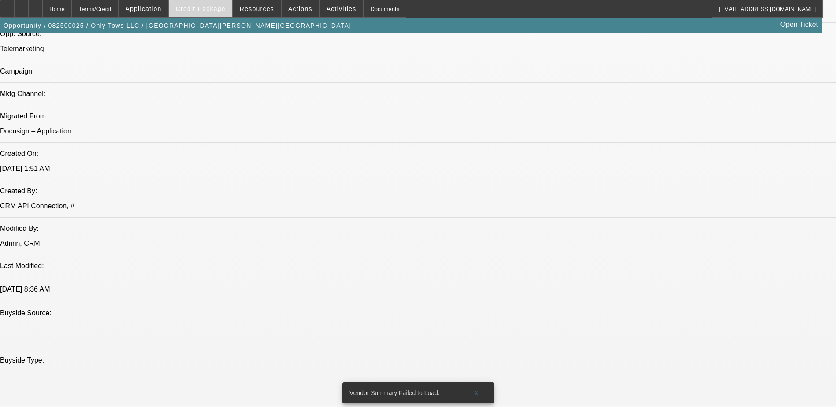
click at [209, 13] on span at bounding box center [200, 8] width 63 height 21
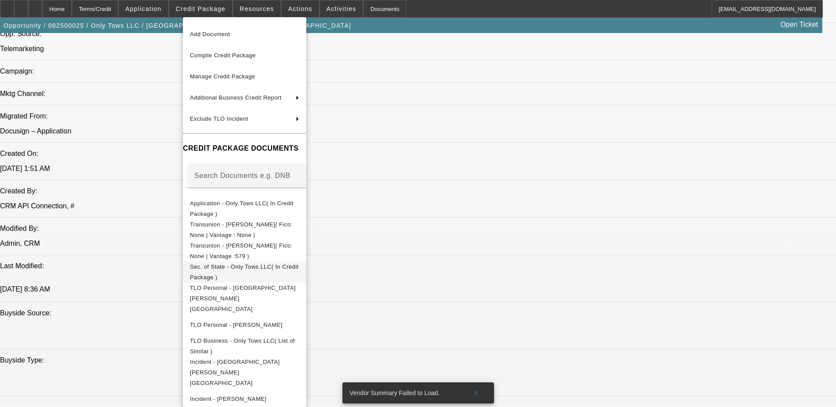
scroll to position [28, 0]
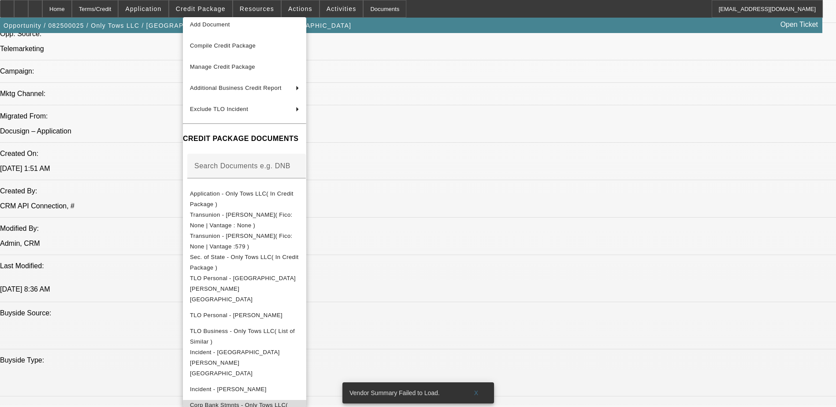
click at [288, 402] on span "Corp Bank Stmnts - Only Tows LLC( (Acct) Only Tows LLC )" at bounding box center [239, 410] width 98 height 17
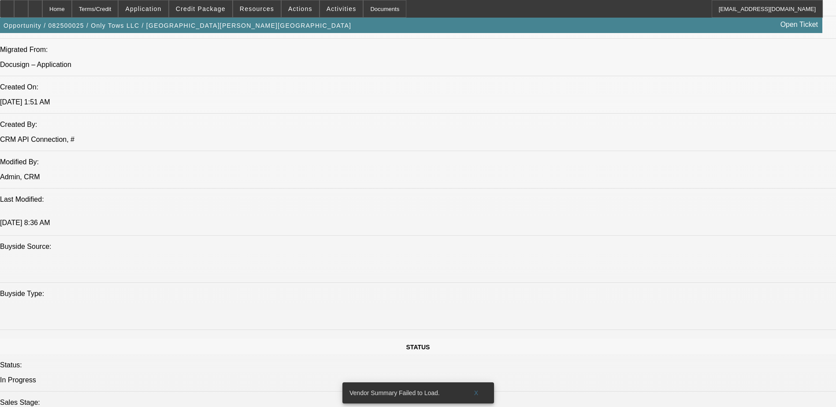
scroll to position [705, 0]
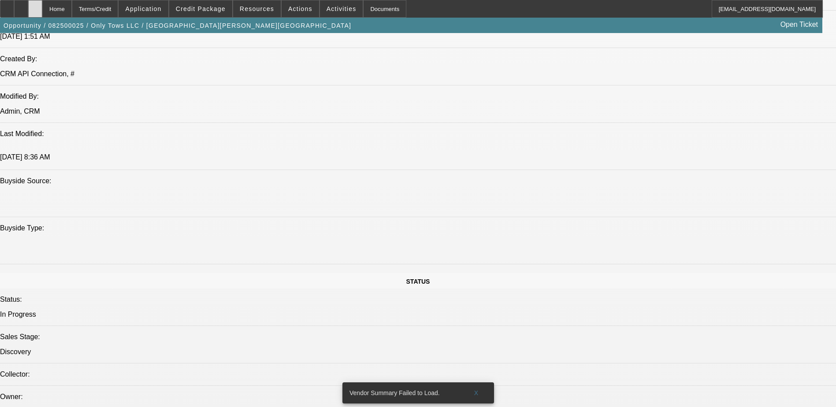
click at [42, 4] on div at bounding box center [35, 9] width 14 height 18
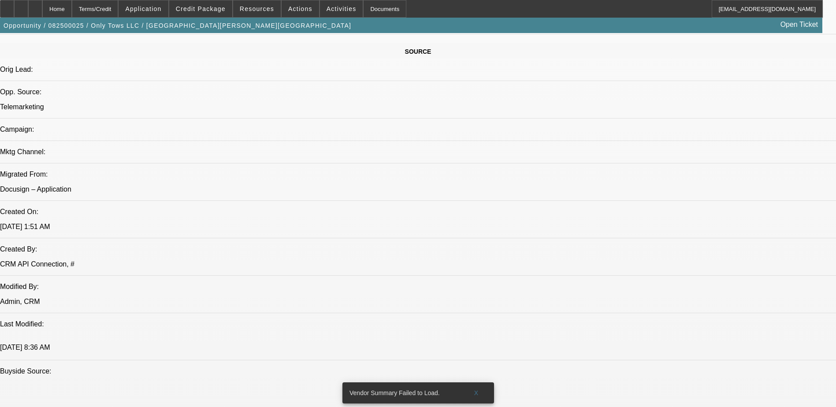
select select "0"
select select "2"
select select "0.1"
select select "4"
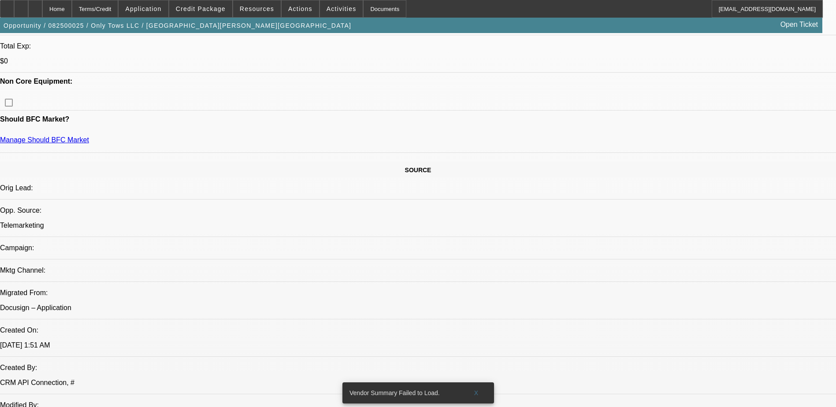
scroll to position [300, 0]
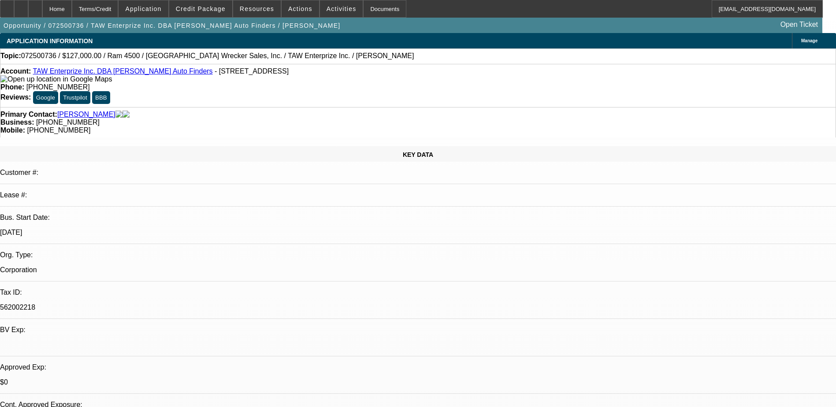
select select "0"
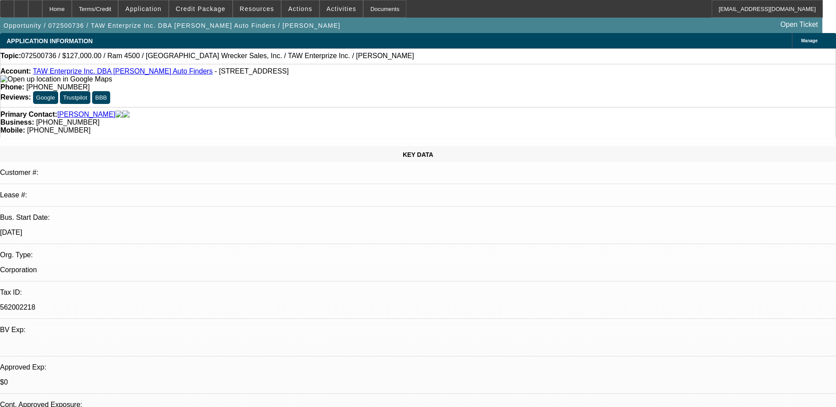
select select "0.1"
select select "0"
select select "0.1"
select select "0"
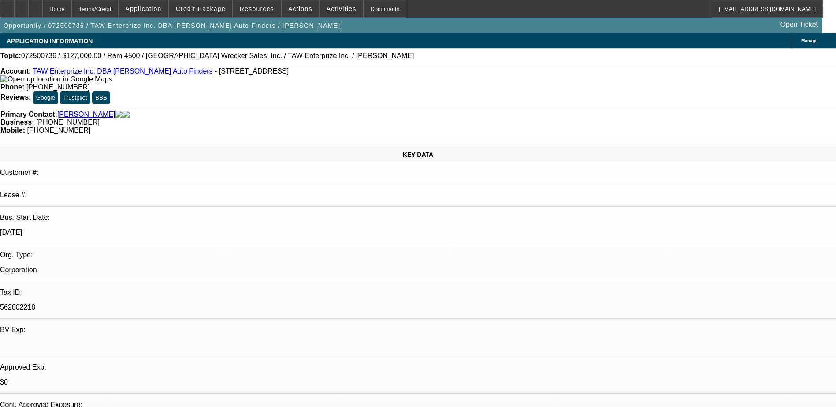
select select "0"
select select "0.1"
select select "1"
select select "3"
select select "6"
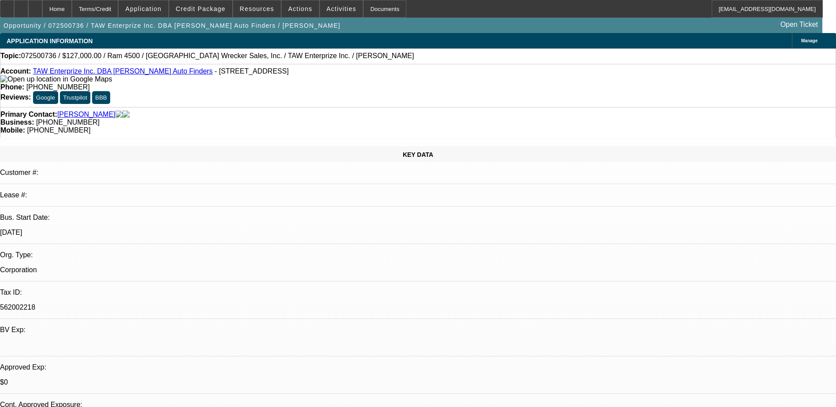
select select "1"
select select "3"
select select "6"
select select "1"
select select "2"
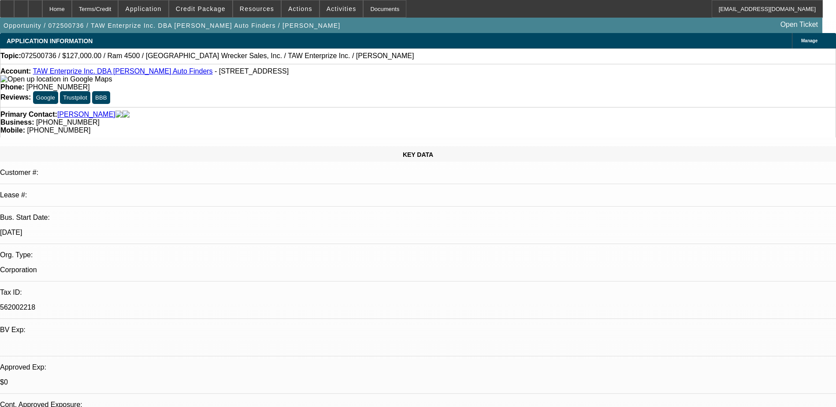
select select "4"
select select "1"
select select "2"
select select "4"
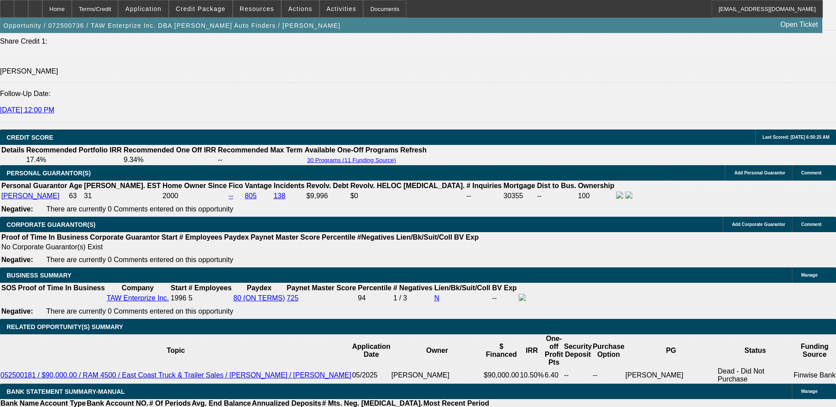
scroll to position [1189, 0]
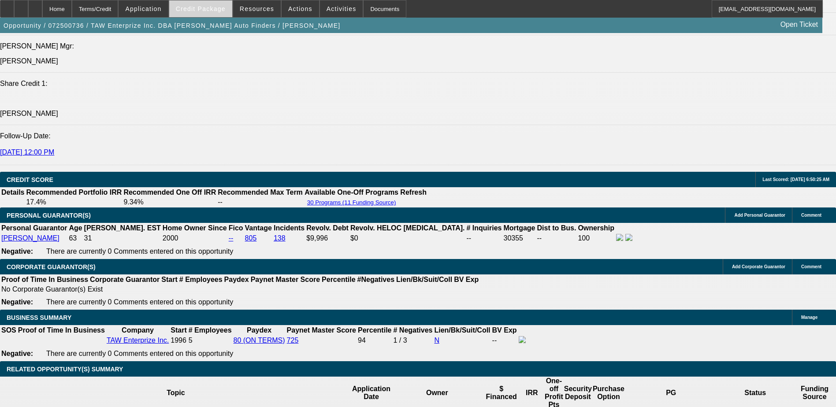
click at [226, 6] on span "Credit Package" at bounding box center [201, 8] width 50 height 7
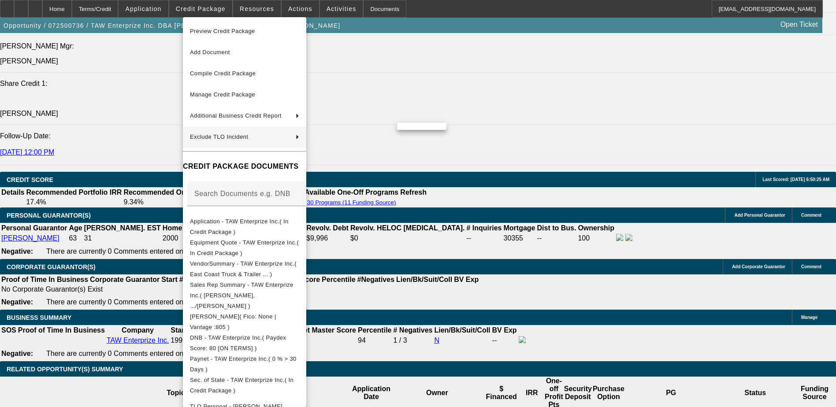
click at [271, 243] on span "Equipment Quote - TAW Enterprize Inc.( In Credit Package )" at bounding box center [244, 247] width 109 height 17
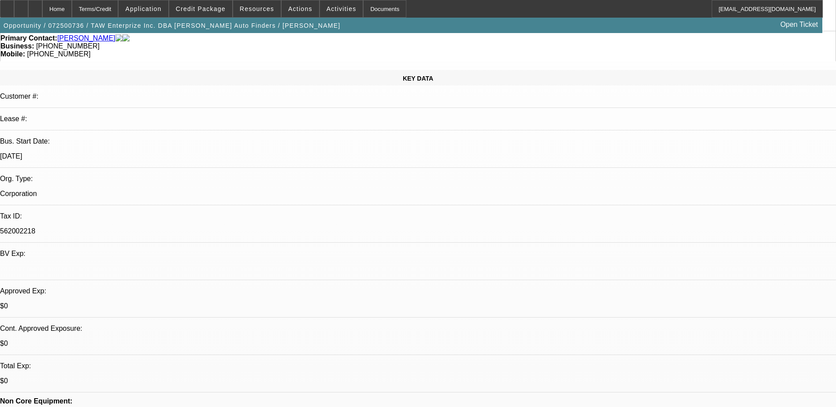
scroll to position [0, 0]
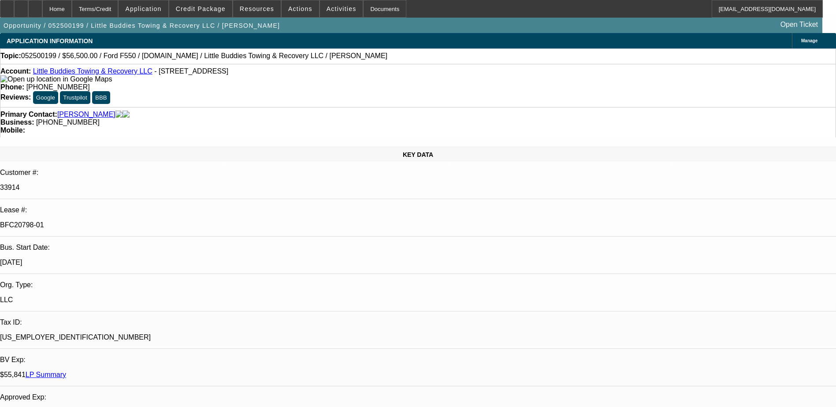
select select "0"
select select "2"
select select "0"
select select "2"
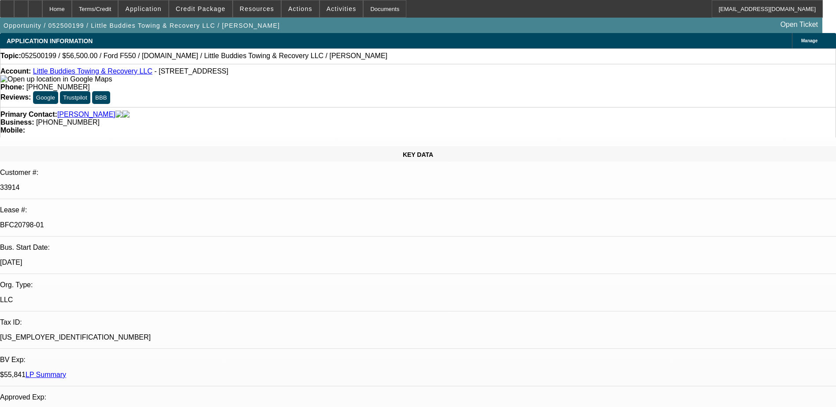
select select "0"
select select "2"
select select "0"
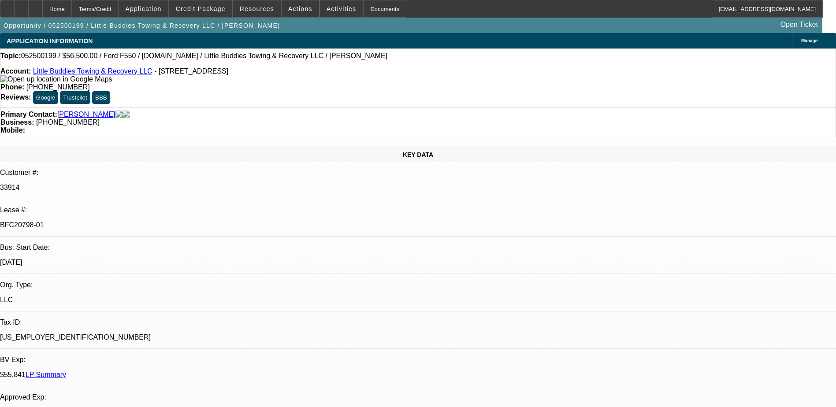
select select "2"
select select "0.1"
select select "1"
select select "2"
select select "6"
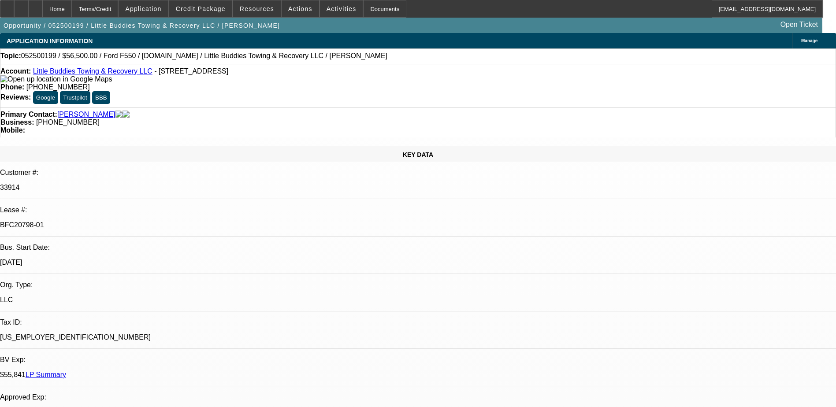
select select "1"
select select "2"
select select "6"
select select "1"
select select "2"
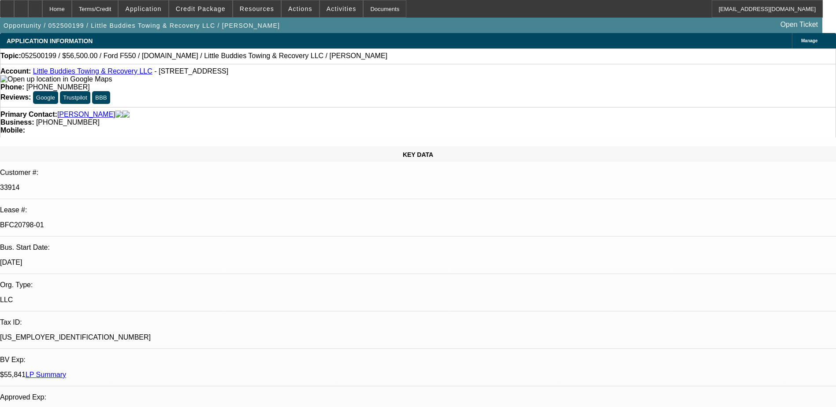
select select "6"
select select "1"
select select "2"
select select "4"
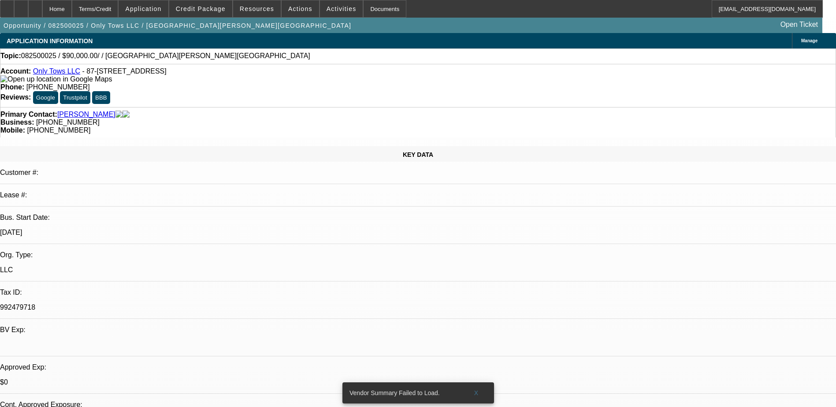
select select "0"
select select "2"
select select "0.1"
select select "4"
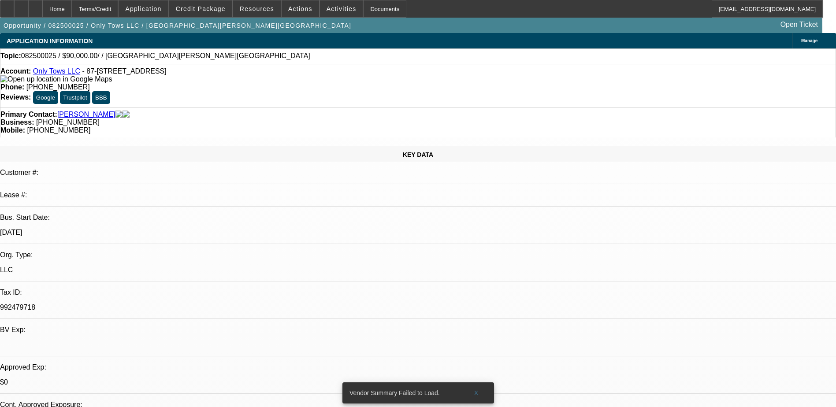
scroll to position [300, 0]
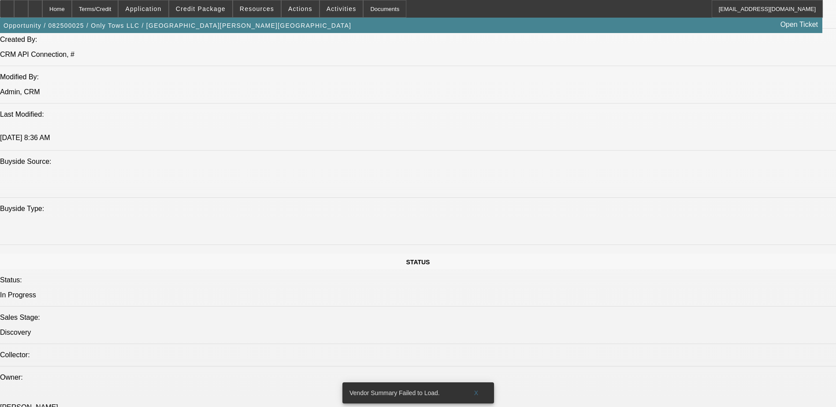
scroll to position [661, 0]
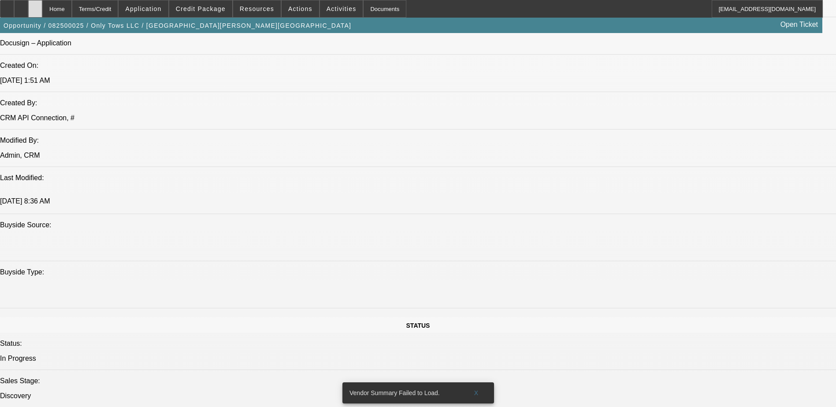
click at [42, 13] on div at bounding box center [35, 9] width 14 height 18
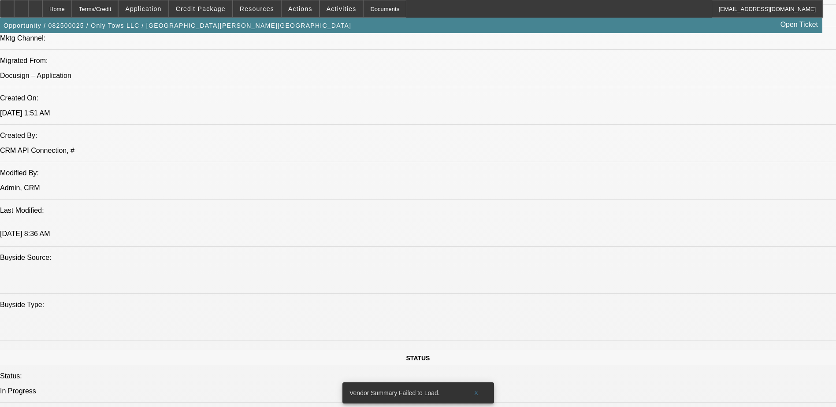
select select "0"
select select "2"
select select "0.1"
select select "4"
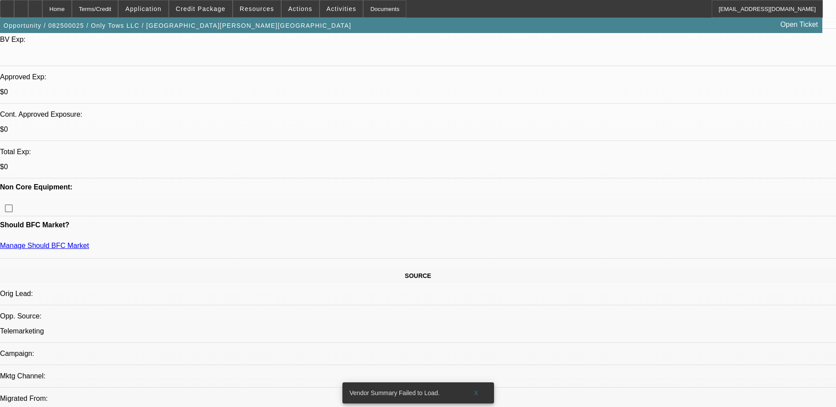
scroll to position [289, 0]
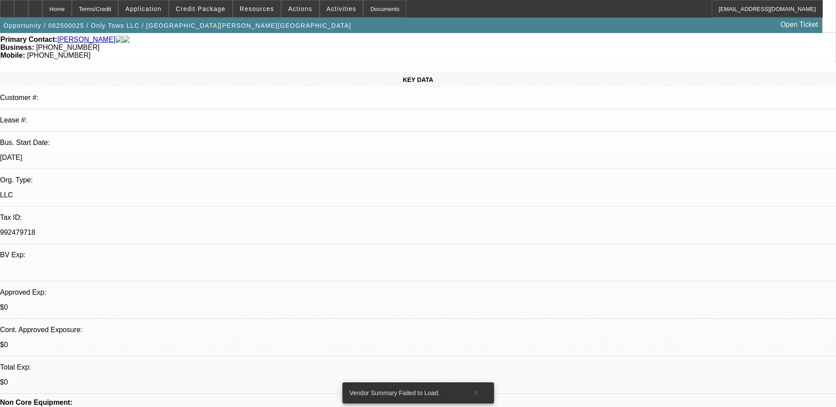
scroll to position [0, 0]
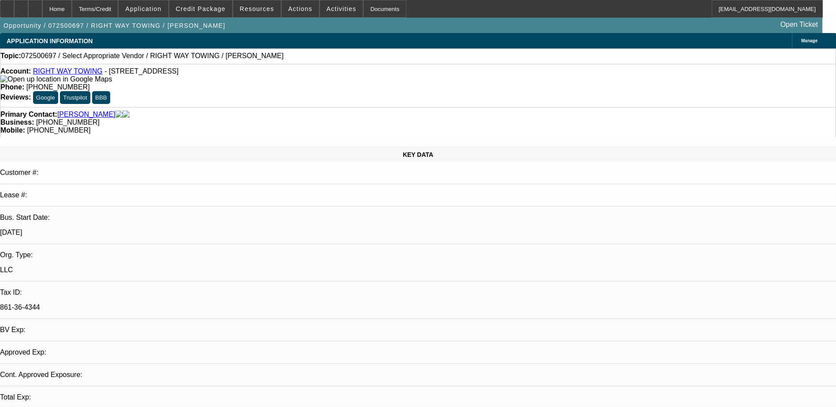
select select "0"
select select "2"
select select "0.1"
select select "1"
select select "2"
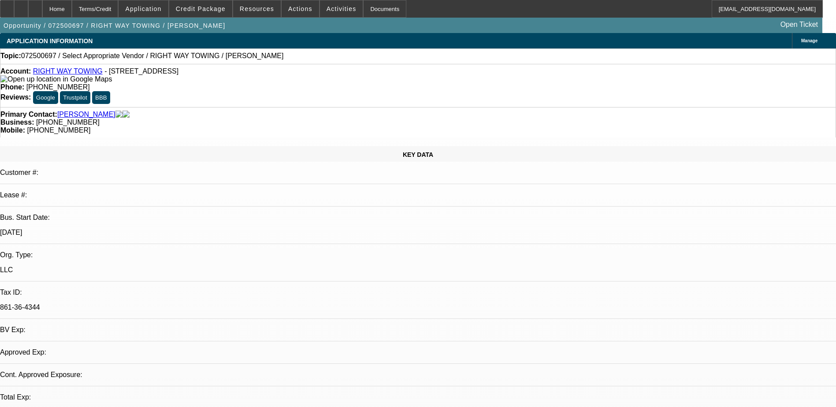
select select "4"
drag, startPoint x: 355, startPoint y: 97, endPoint x: 314, endPoint y: 104, distance: 41.0
click at [314, 107] on div "Primary Contact: [PERSON_NAME] Business: [PHONE_NUMBER] Mobile: [PHONE_NUMBER]" at bounding box center [418, 122] width 836 height 30
drag, startPoint x: 496, startPoint y: 100, endPoint x: 443, endPoint y: 104, distance: 52.6
click at [443, 107] on div "Primary Contact: [PERSON_NAME] Business: [PHONE_NUMBER] Mobile: [PHONE_NUMBER]" at bounding box center [418, 122] width 836 height 30
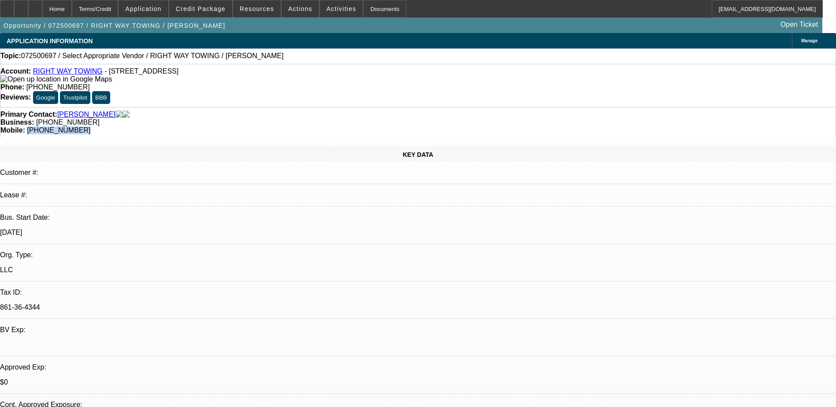
copy span "[PHONE_NUMBER]"
click at [100, 118] on span "[PHONE_NUMBER]" at bounding box center [67, 121] width 63 height 7
drag, startPoint x: 352, startPoint y: 99, endPoint x: 315, endPoint y: 104, distance: 37.8
click at [315, 107] on div "Primary Contact: [PERSON_NAME] Business: [PHONE_NUMBER] Mobile: [PHONE_NUMBER]" at bounding box center [418, 122] width 836 height 30
copy span "[PHONE_NUMBER]"
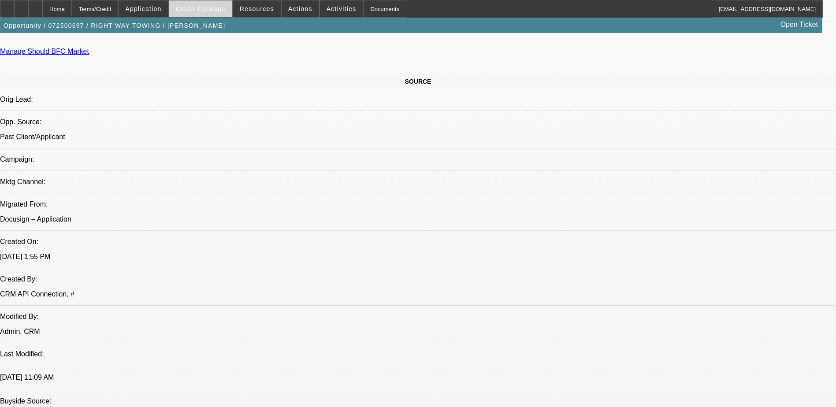
scroll to position [220, 0]
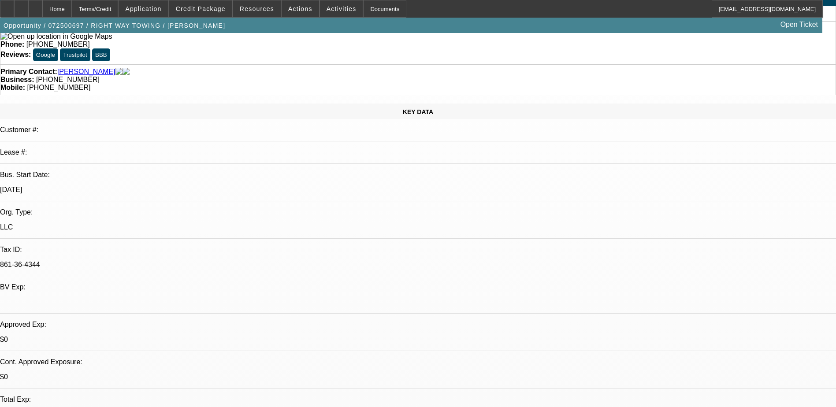
scroll to position [0, 0]
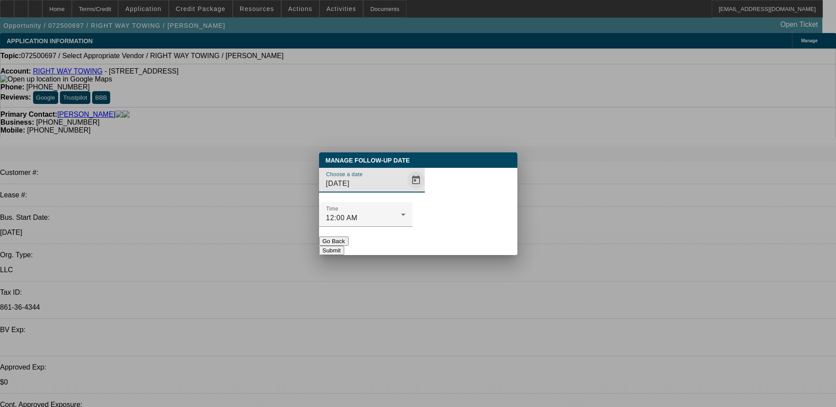
click at [405, 191] on span "Open calendar" at bounding box center [415, 180] width 21 height 21
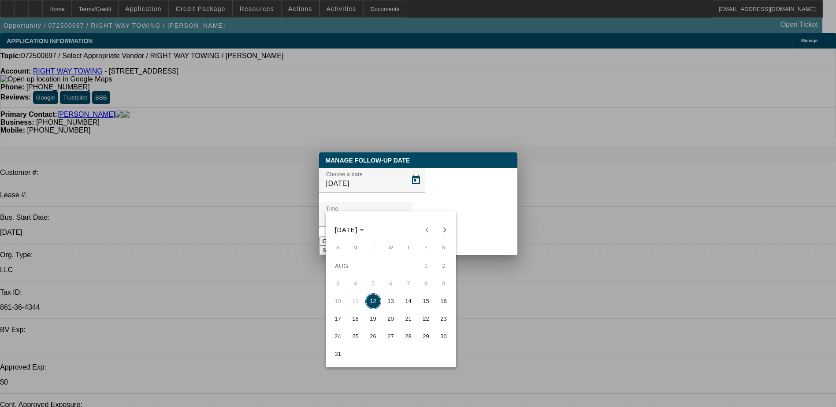
click at [479, 226] on div at bounding box center [418, 203] width 836 height 407
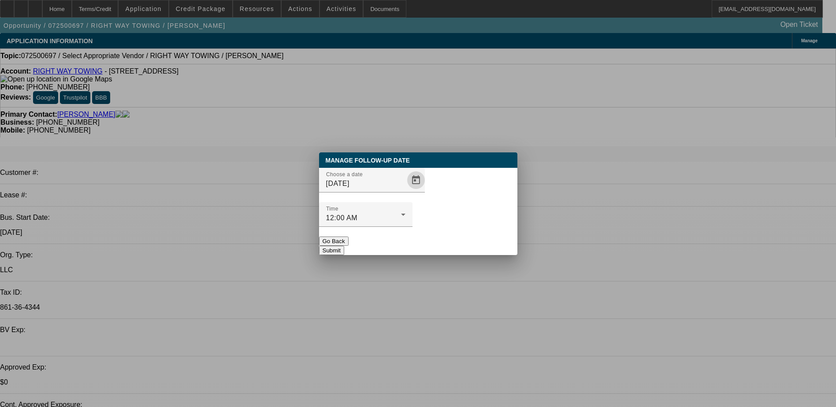
click at [344, 246] on button "Submit" at bounding box center [331, 250] width 25 height 9
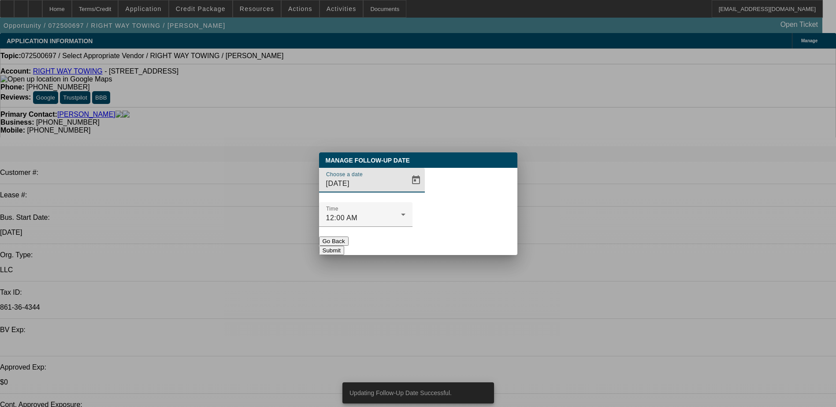
click at [405, 191] on span "Open calendar" at bounding box center [415, 180] width 21 height 21
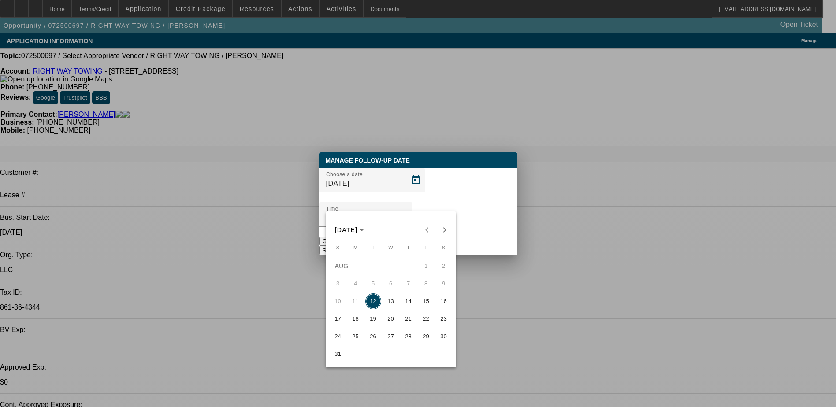
click at [390, 324] on span "20" at bounding box center [391, 319] width 16 height 16
type input "8/20/2025"
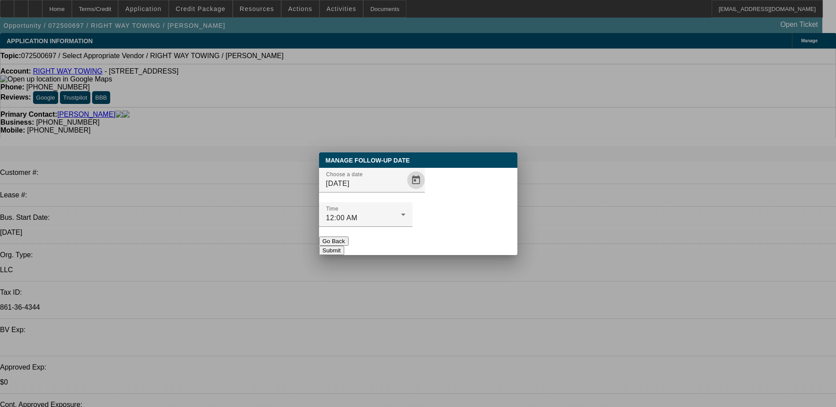
click at [344, 246] on button "Submit" at bounding box center [331, 250] width 25 height 9
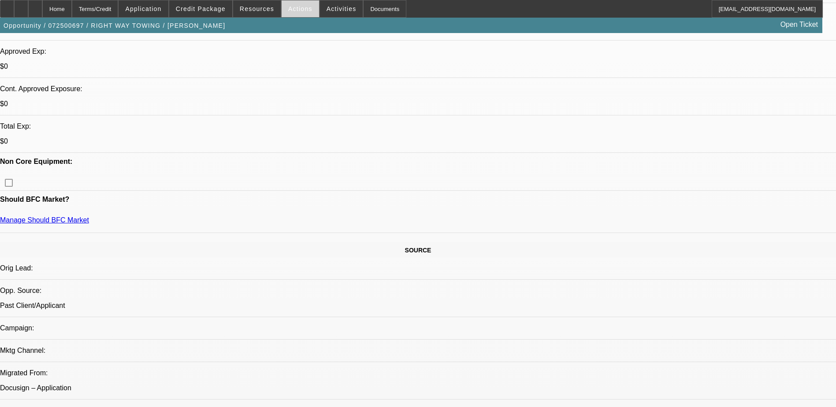
scroll to position [220, 0]
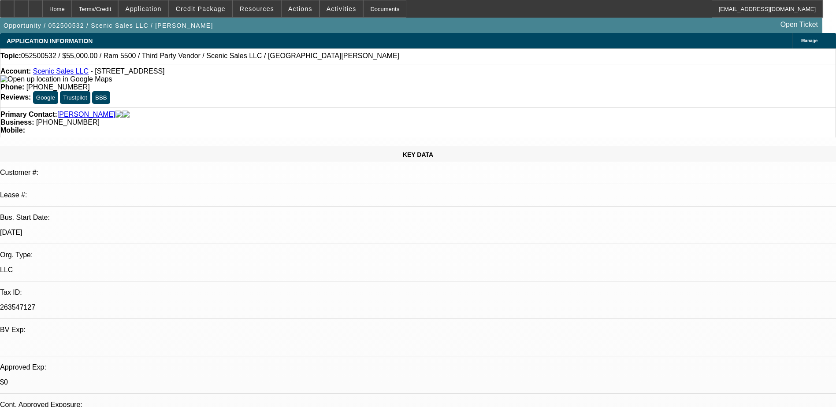
select select "0"
select select "0.1"
select select "0"
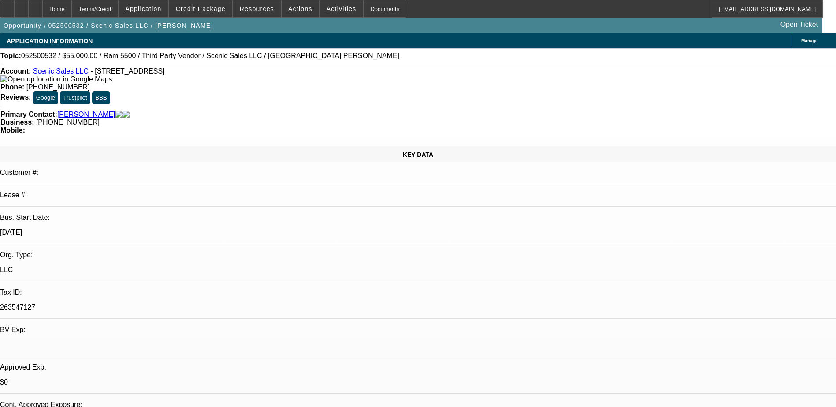
select select "0.1"
select select "0"
select select "0.1"
select select "0"
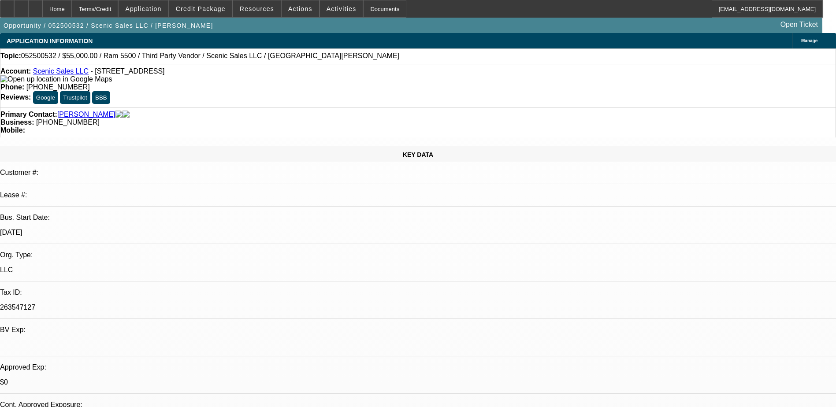
select select "0"
select select "0.1"
select select "1"
select select "3"
select select "4"
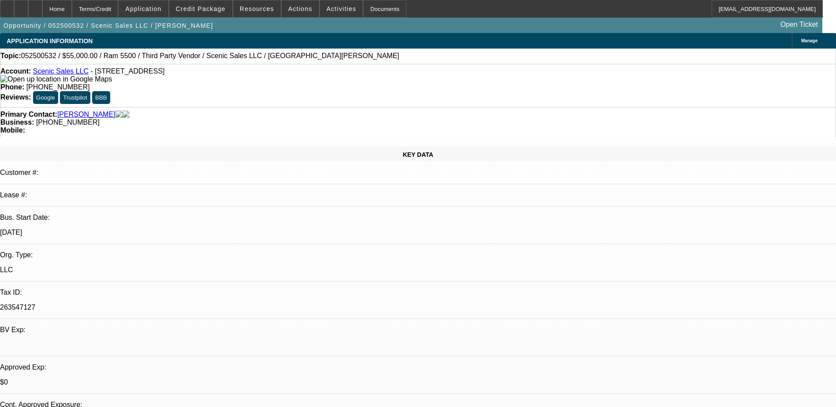
select select "1"
select select "4"
select select "1"
select select "3"
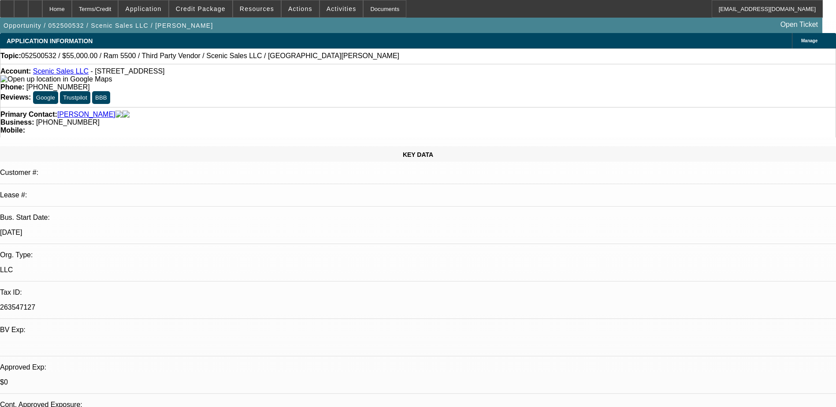
select select "4"
select select "1"
select select "3"
select select "4"
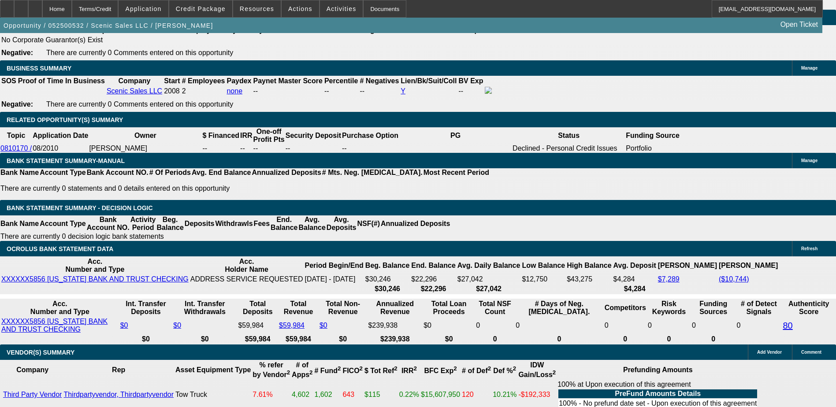
scroll to position [1451, 0]
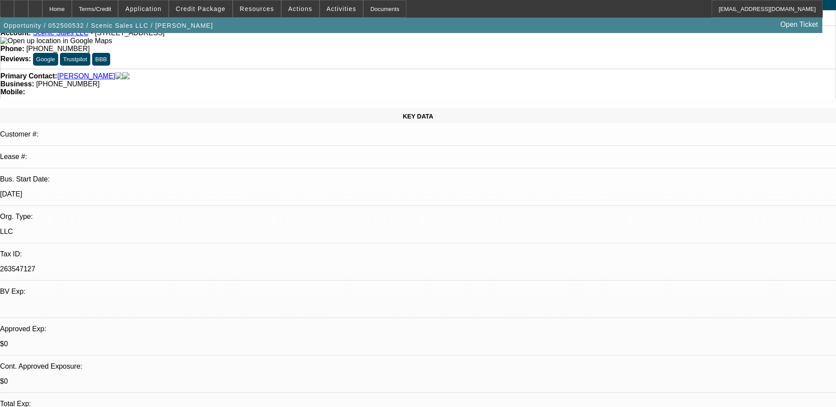
scroll to position [0, 0]
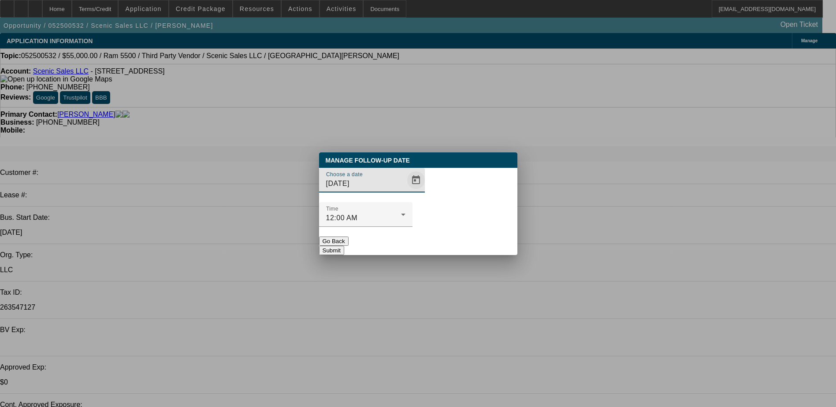
click at [405, 191] on span "Open calendar" at bounding box center [415, 180] width 21 height 21
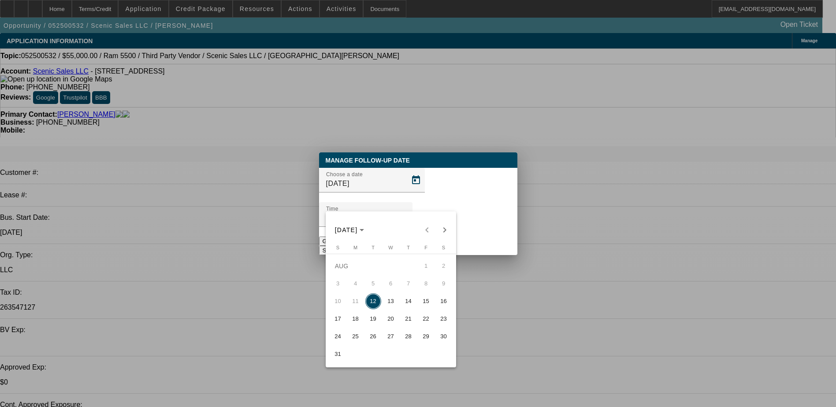
click at [426, 305] on span "15" at bounding box center [426, 301] width 16 height 16
type input "8/15/2025"
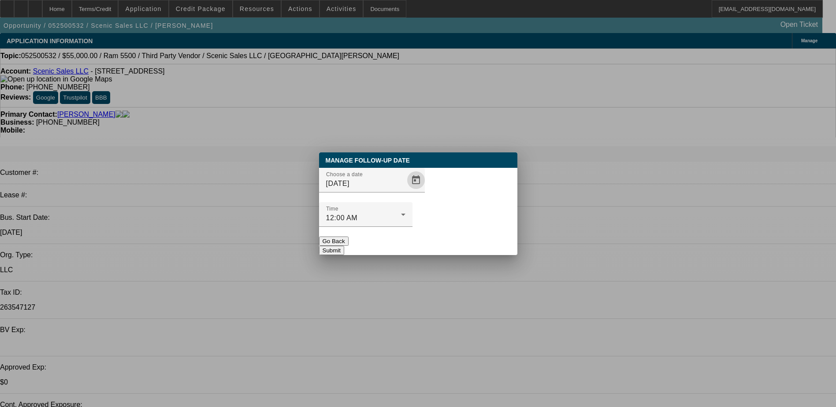
click at [344, 246] on button "Submit" at bounding box center [331, 250] width 25 height 9
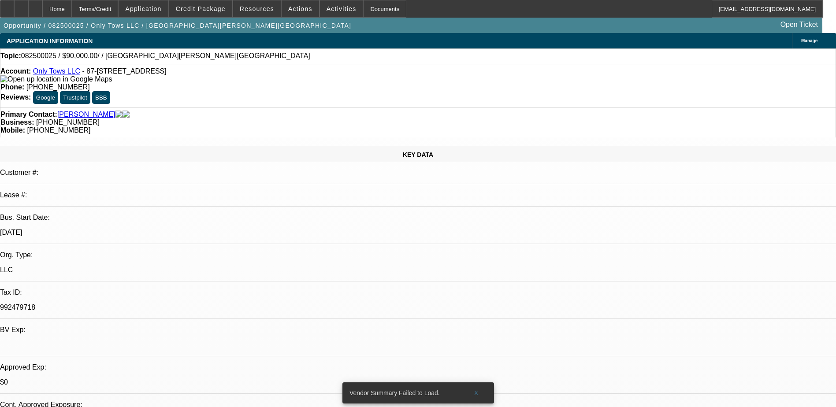
select select "0"
select select "2"
select select "0.1"
select select "4"
